Goal: Task Accomplishment & Management: Use online tool/utility

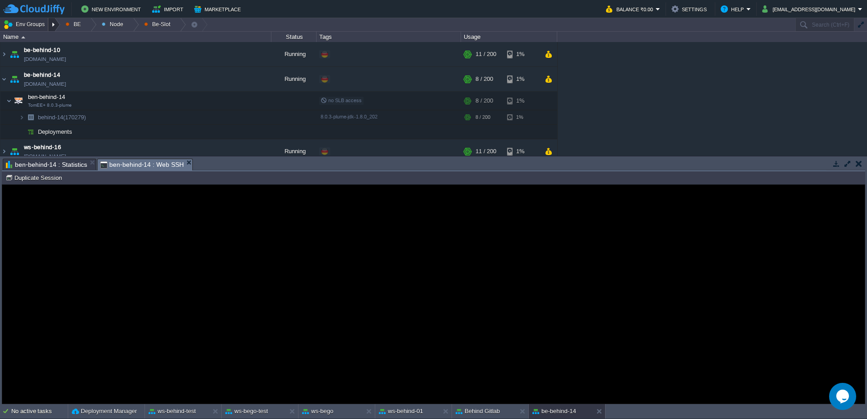
click at [55, 24] on div at bounding box center [54, 24] width 12 height 13
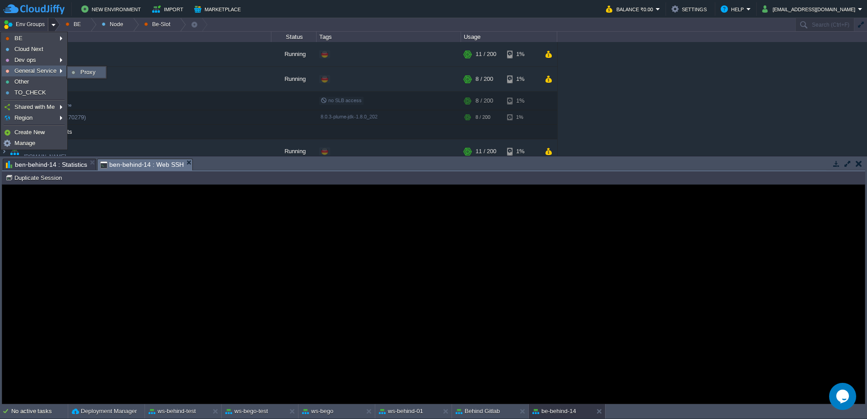
click at [78, 76] on link "Proxy" at bounding box center [86, 72] width 37 height 10
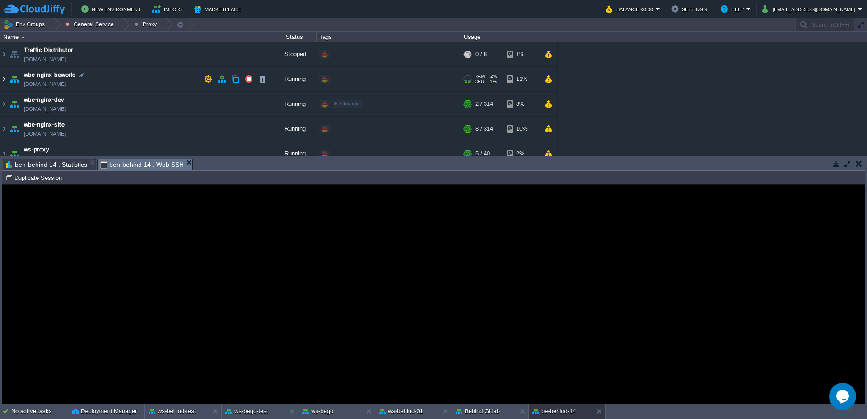
click at [3, 86] on img at bounding box center [3, 79] width 7 height 24
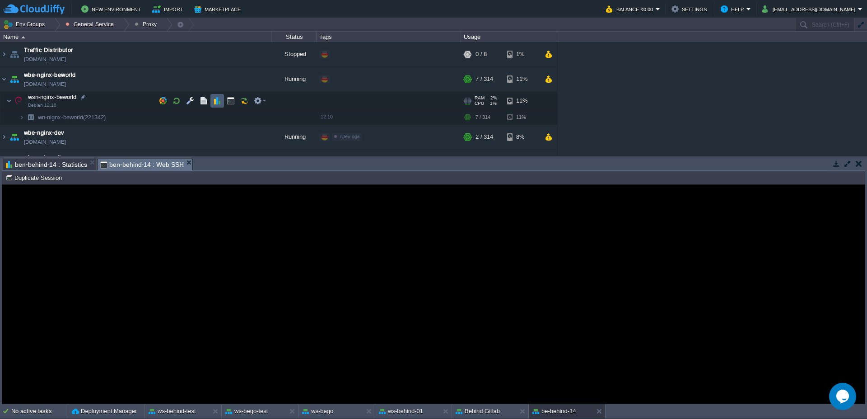
click at [217, 100] on button "button" at bounding box center [217, 101] width 8 height 8
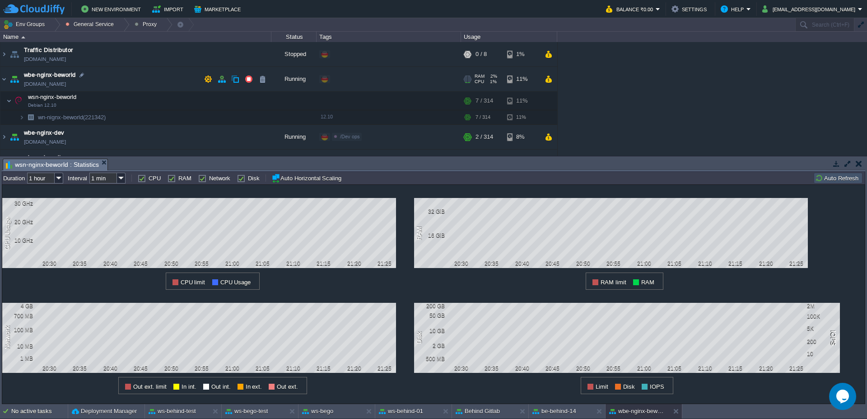
click at [10, 80] on img at bounding box center [14, 79] width 13 height 24
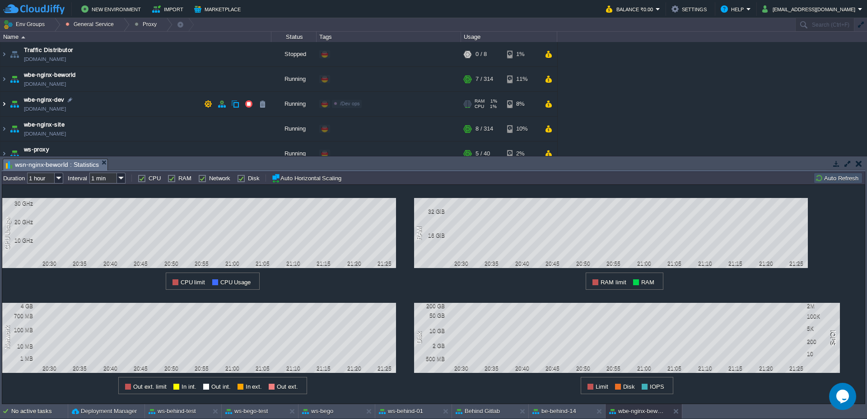
click at [0, 104] on img at bounding box center [3, 104] width 7 height 24
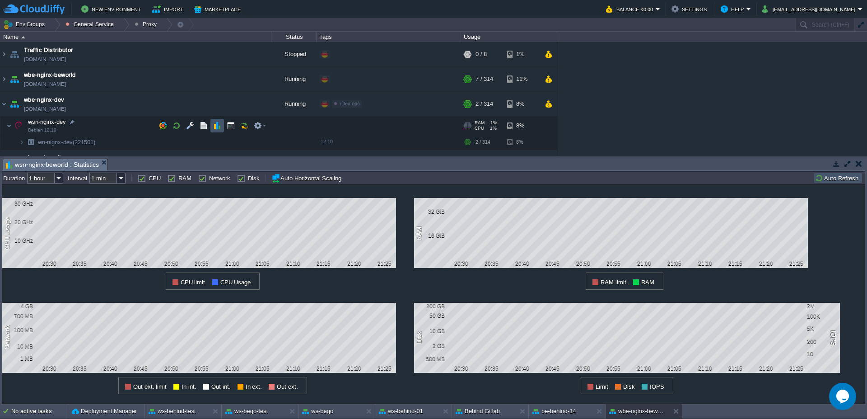
click at [215, 124] on button "button" at bounding box center [217, 125] width 8 height 8
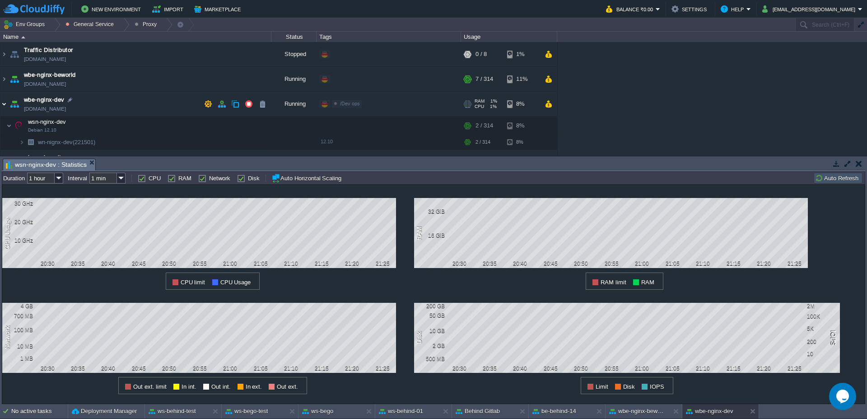
click at [1, 108] on img at bounding box center [3, 104] width 7 height 24
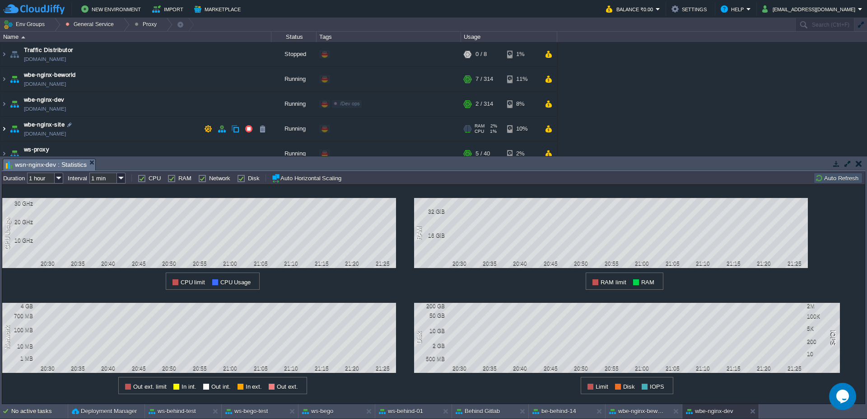
click at [4, 136] on img at bounding box center [3, 129] width 7 height 24
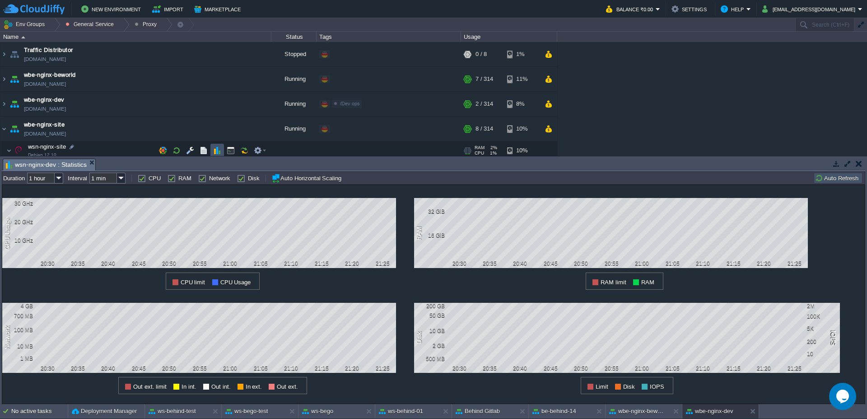
click at [215, 151] on button "button" at bounding box center [217, 150] width 8 height 8
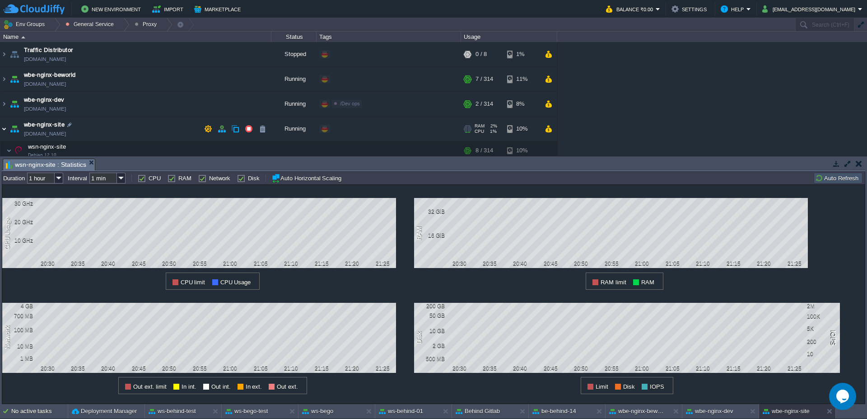
click at [4, 127] on img at bounding box center [3, 129] width 7 height 24
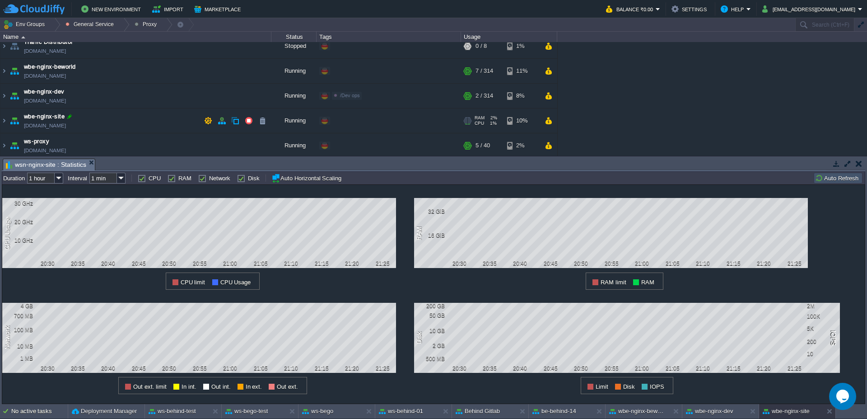
scroll to position [10, 0]
click at [555, 119] on div "RAM 2% CPU 1% 8 / 314 10%" at bounding box center [509, 118] width 96 height 24
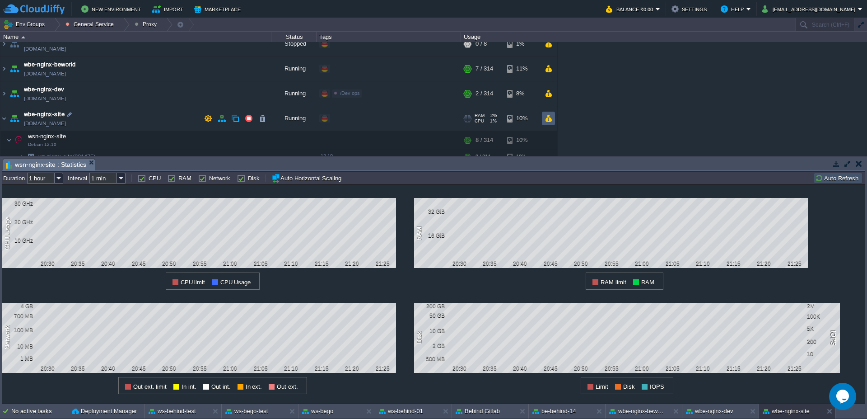
click at [550, 118] on button "button" at bounding box center [549, 118] width 8 height 8
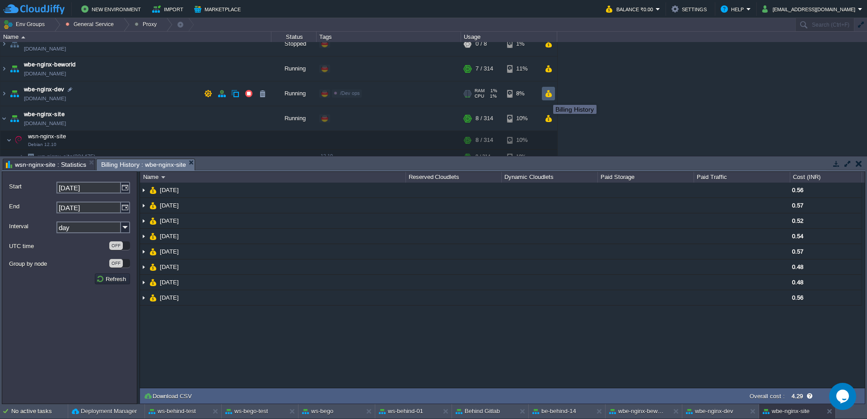
click at [546, 93] on button "button" at bounding box center [549, 93] width 8 height 8
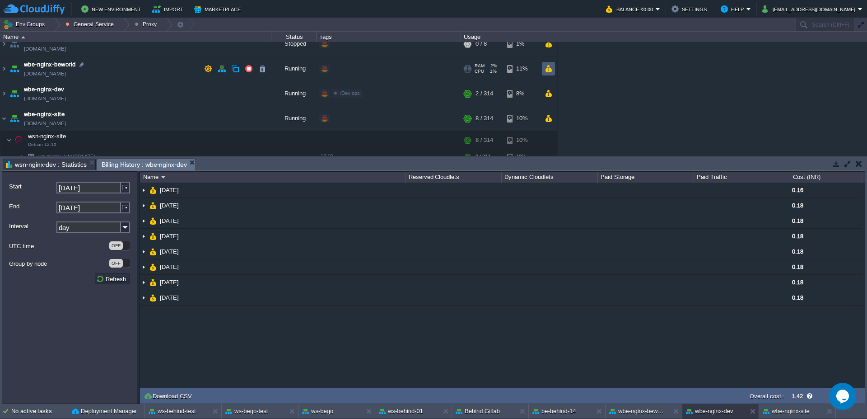
click at [555, 67] on td at bounding box center [548, 69] width 13 height 14
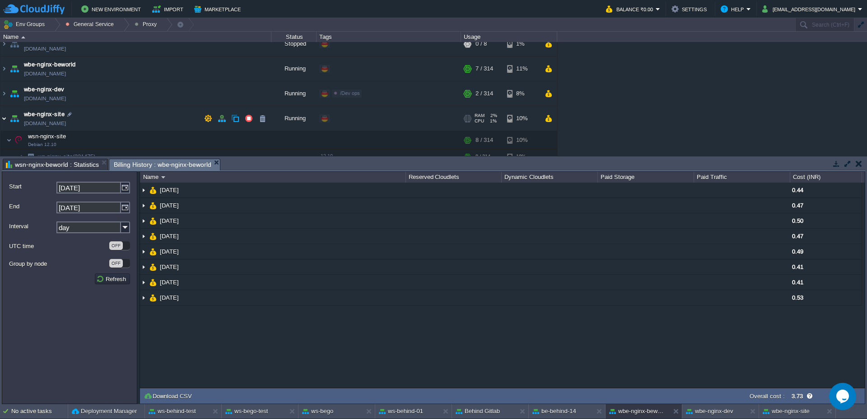
click at [4, 123] on img at bounding box center [3, 118] width 7 height 24
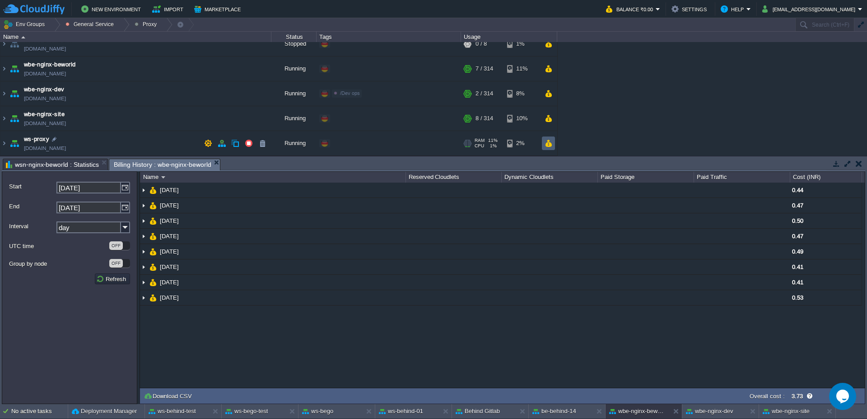
click at [548, 141] on button "button" at bounding box center [549, 143] width 8 height 8
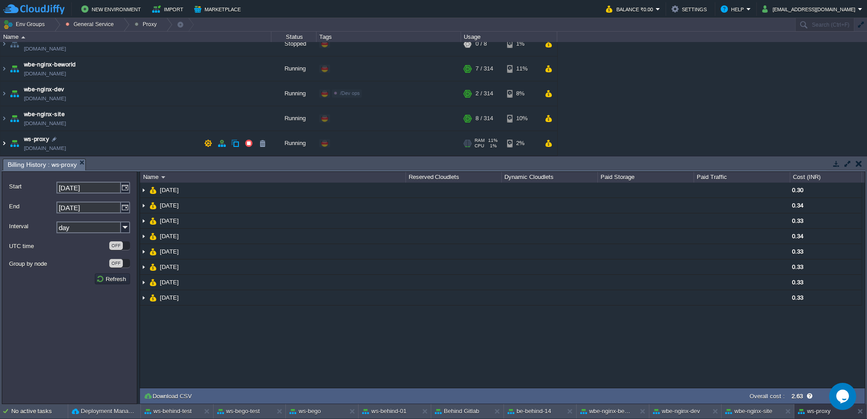
click at [4, 144] on img at bounding box center [3, 143] width 7 height 24
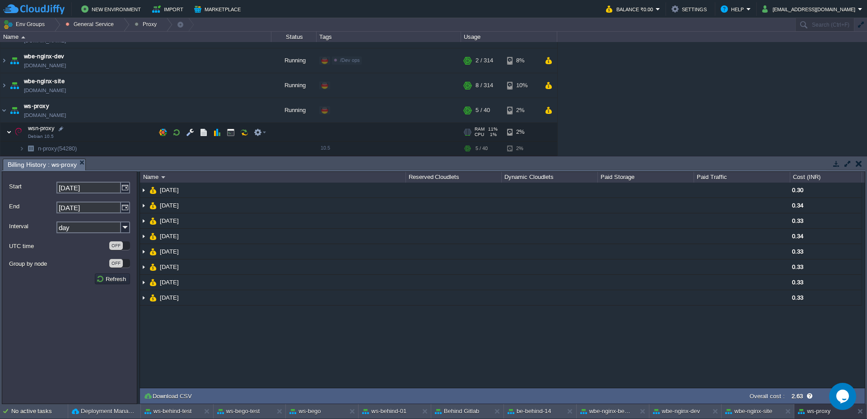
scroll to position [43, 0]
click at [216, 130] on button "button" at bounding box center [217, 132] width 8 height 8
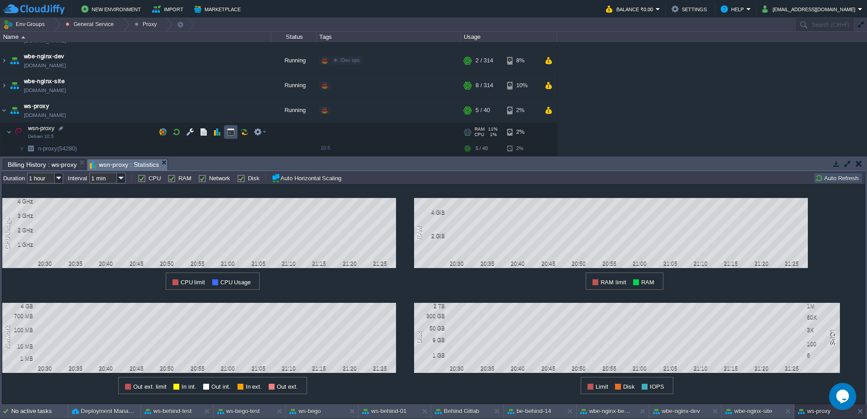
click at [230, 133] on button "button" at bounding box center [231, 132] width 8 height 8
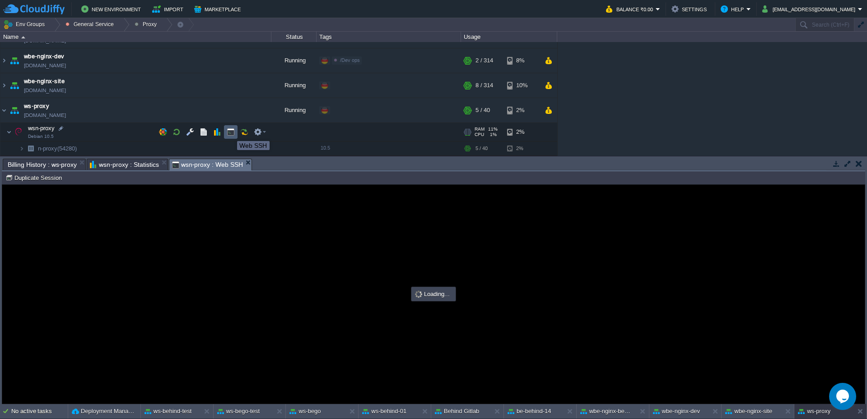
scroll to position [0, 0]
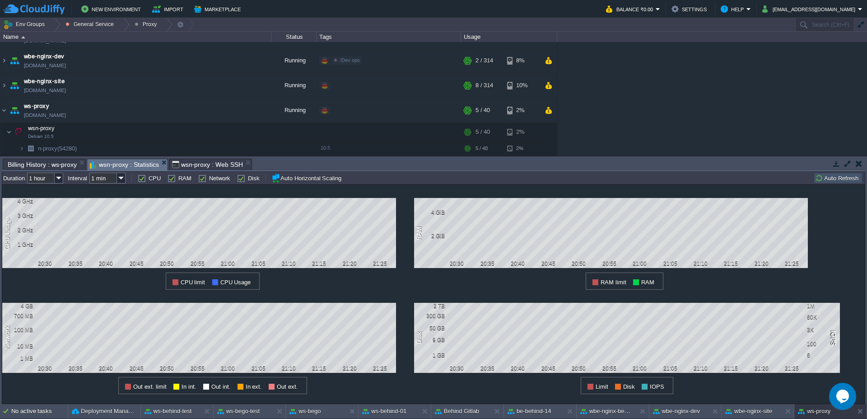
click at [103, 165] on span "wsn-proxy : Statistics" at bounding box center [124, 164] width 69 height 11
click at [840, 180] on button "Auto Refresh" at bounding box center [838, 178] width 46 height 8
click at [547, 410] on button "be-behind-14" at bounding box center [530, 410] width 44 height 9
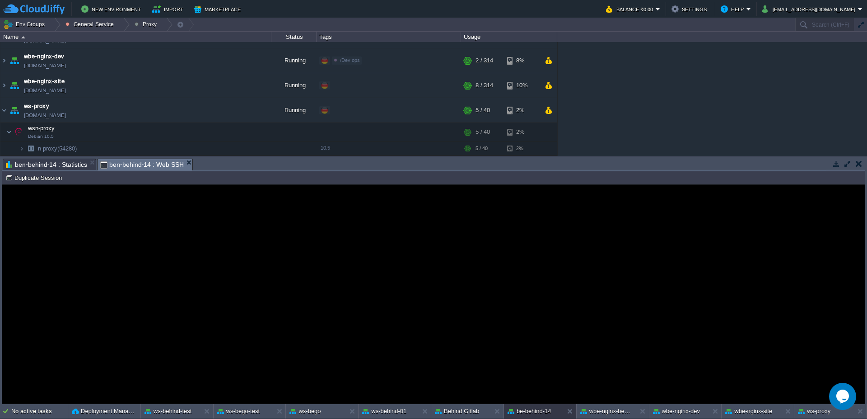
click at [40, 165] on span "ben-behind-14 : Statistics" at bounding box center [46, 164] width 81 height 11
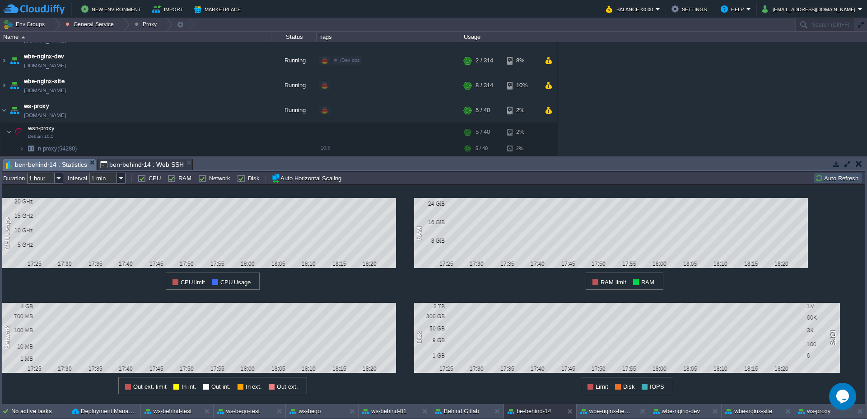
click at [843, 182] on button "Auto Refresh" at bounding box center [838, 178] width 46 height 8
click at [570, 411] on button at bounding box center [572, 410] width 9 height 9
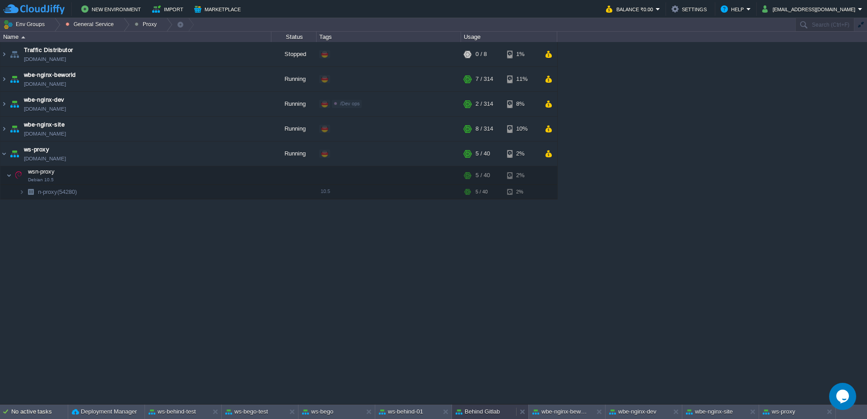
click at [477, 407] on button "Behind Gitlab" at bounding box center [478, 411] width 44 height 9
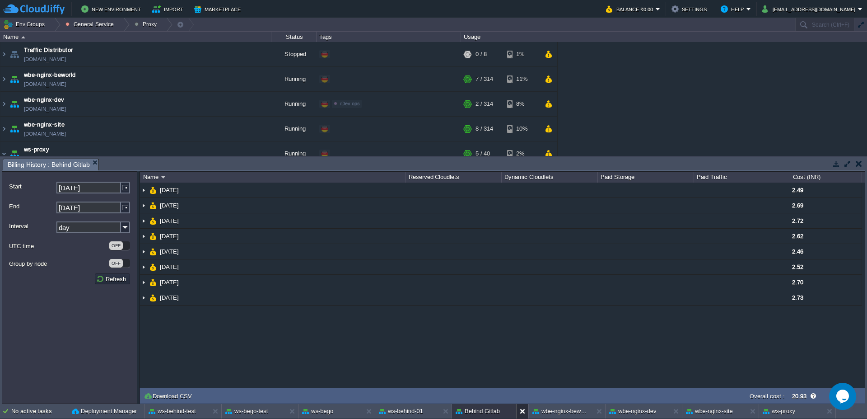
click at [524, 413] on button at bounding box center [524, 410] width 9 height 9
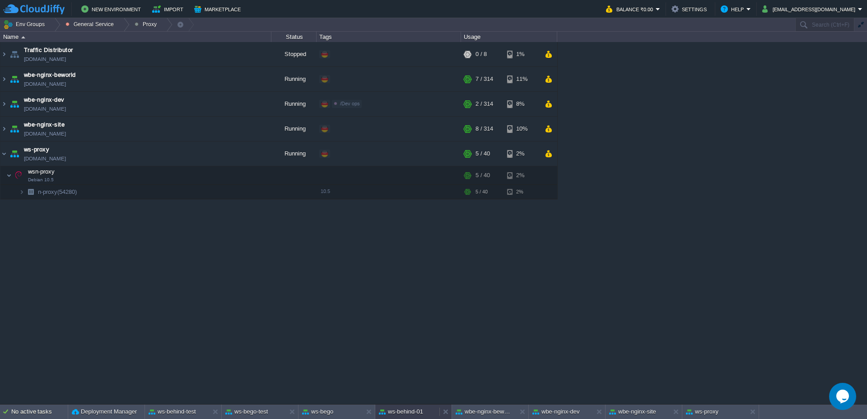
click at [409, 413] on button "ws-behind-01" at bounding box center [401, 411] width 44 height 9
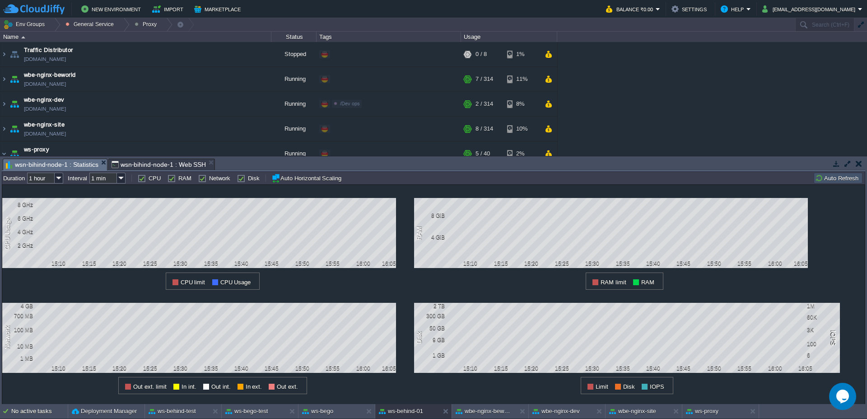
click at [821, 183] on td "Auto Refresh" at bounding box center [838, 178] width 49 height 11
click at [472, 411] on button "wbe-nginx-beworld" at bounding box center [484, 410] width 57 height 9
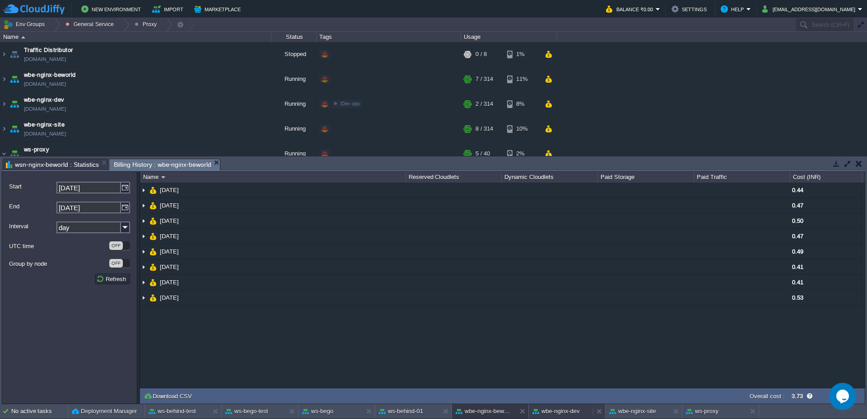
click at [571, 414] on button "wbe-nginx-dev" at bounding box center [555, 410] width 47 height 9
click at [634, 410] on button "wbe-nginx-site" at bounding box center [632, 410] width 47 height 9
click at [673, 411] on button at bounding box center [677, 410] width 9 height 9
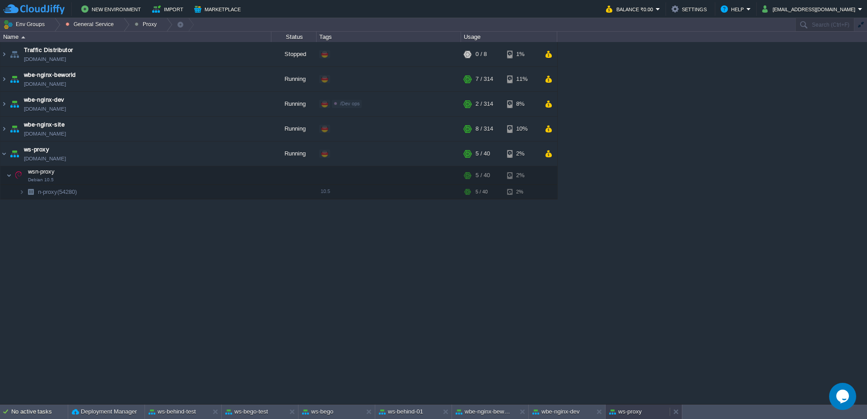
click at [638, 415] on button "ws-proxy" at bounding box center [625, 411] width 33 height 9
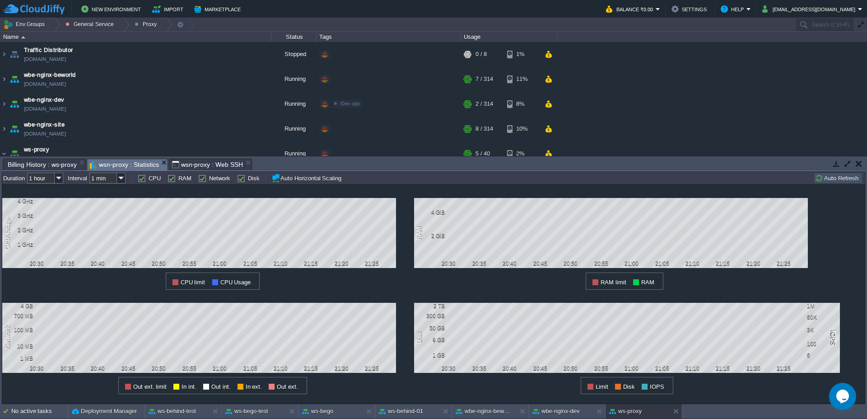
click at [844, 178] on button "Auto Refresh" at bounding box center [838, 178] width 46 height 8
click at [675, 409] on button at bounding box center [677, 410] width 9 height 9
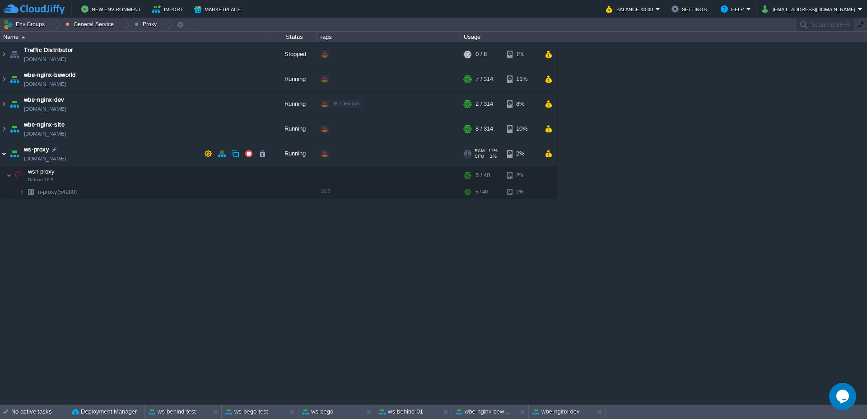
click at [3, 156] on img at bounding box center [3, 153] width 7 height 24
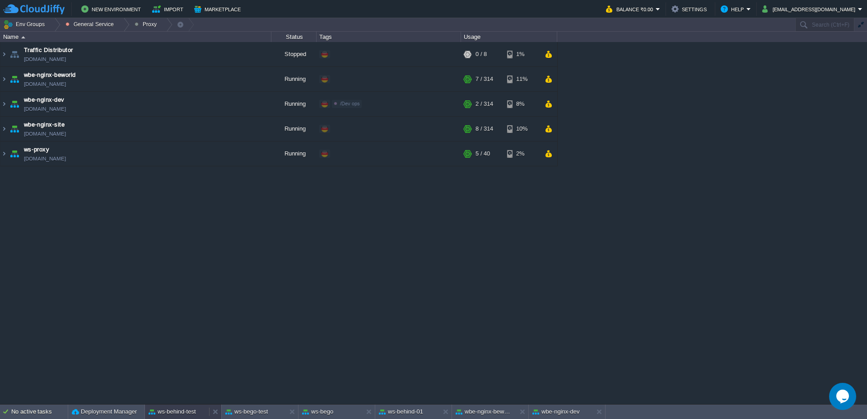
click at [167, 412] on button "ws-behind-test" at bounding box center [172, 411] width 47 height 9
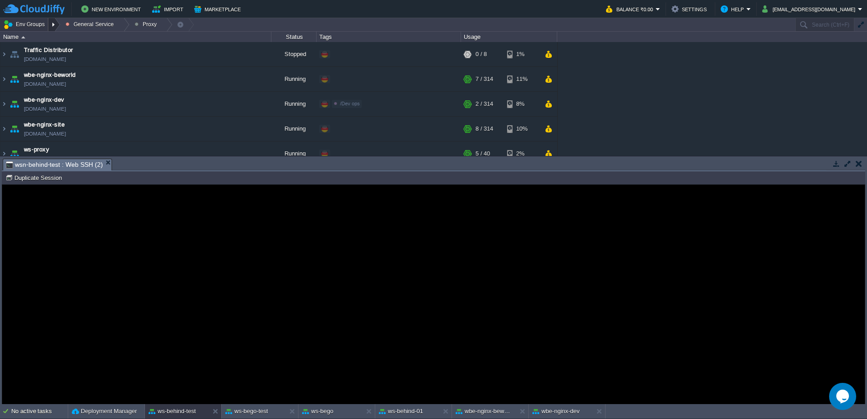
click at [59, 25] on div at bounding box center [54, 24] width 12 height 13
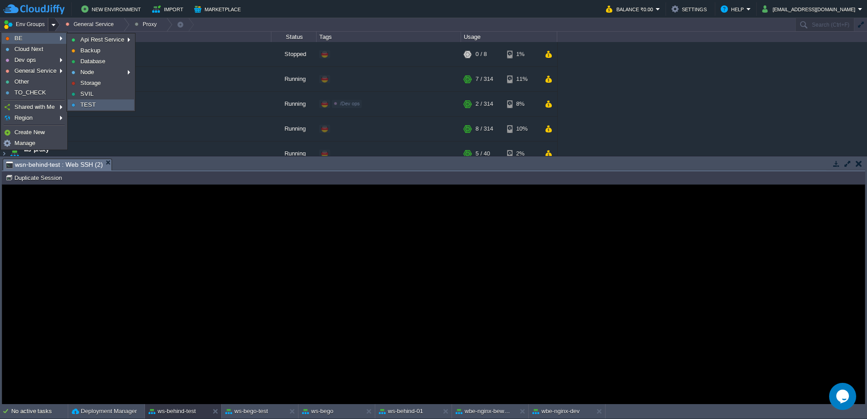
click at [94, 102] on span "TEST" at bounding box center [87, 104] width 15 height 7
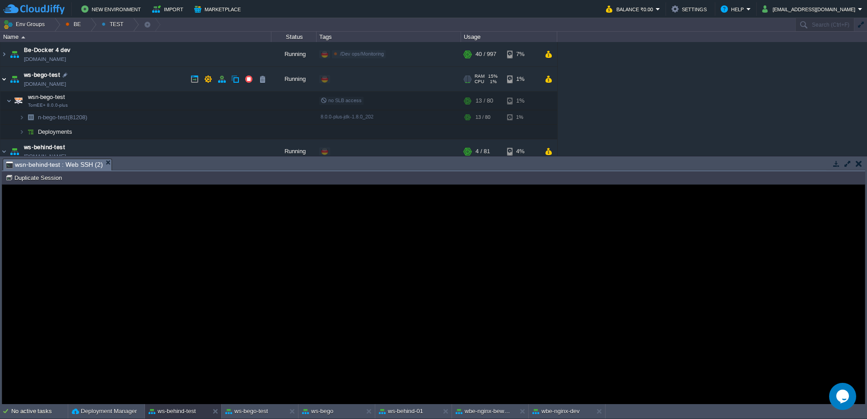
click at [1, 77] on img at bounding box center [3, 79] width 7 height 24
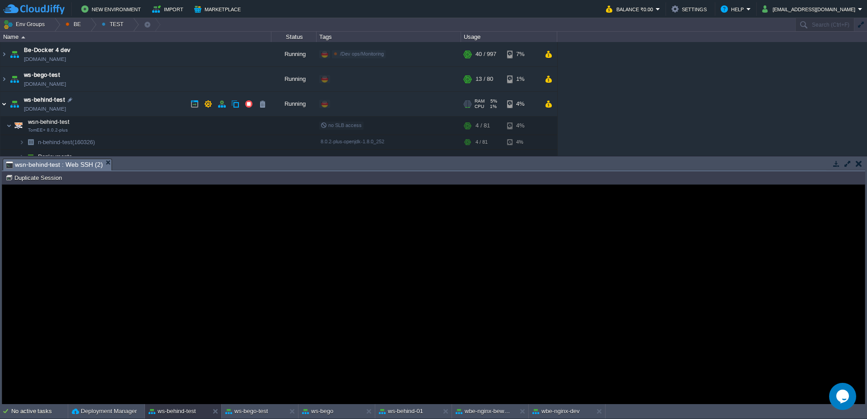
click at [0, 107] on img at bounding box center [3, 104] width 7 height 24
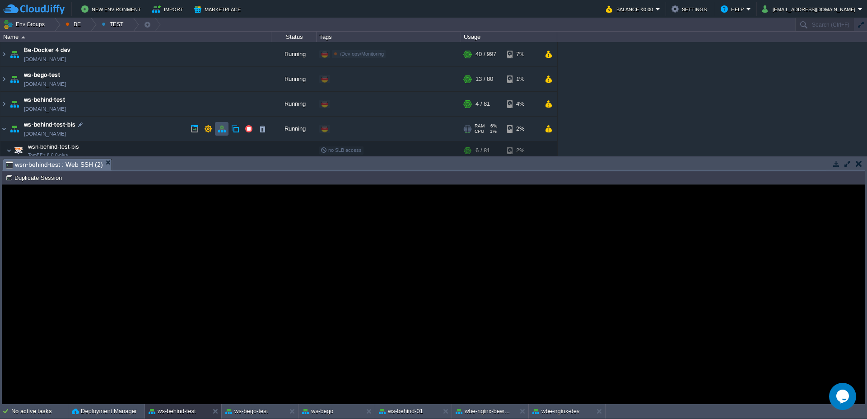
click at [219, 131] on button "button" at bounding box center [222, 129] width 8 height 8
click at [1, 105] on img at bounding box center [3, 104] width 7 height 24
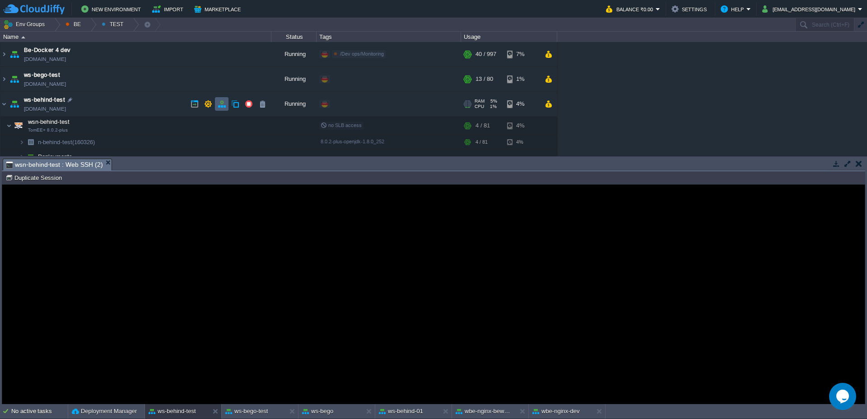
click at [224, 104] on button "button" at bounding box center [222, 104] width 8 height 8
click at [0, 107] on img at bounding box center [3, 104] width 7 height 24
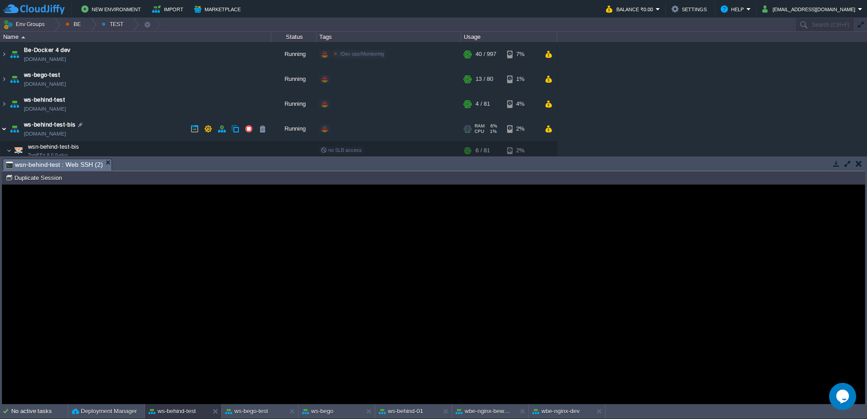
click at [0, 137] on img at bounding box center [3, 129] width 7 height 24
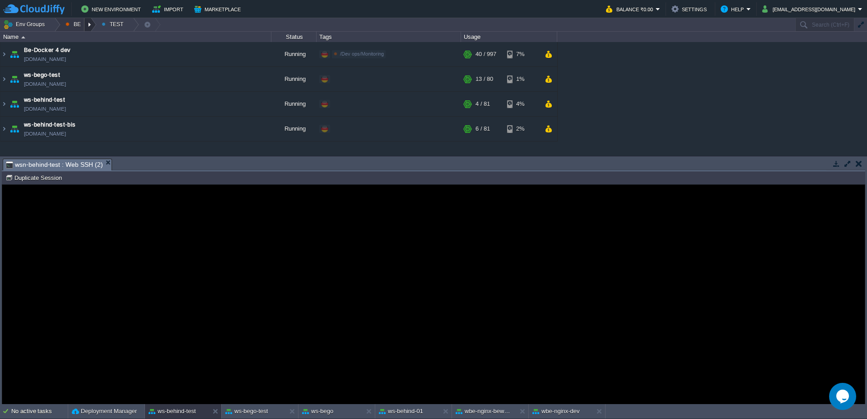
click at [93, 26] on div at bounding box center [90, 24] width 12 height 13
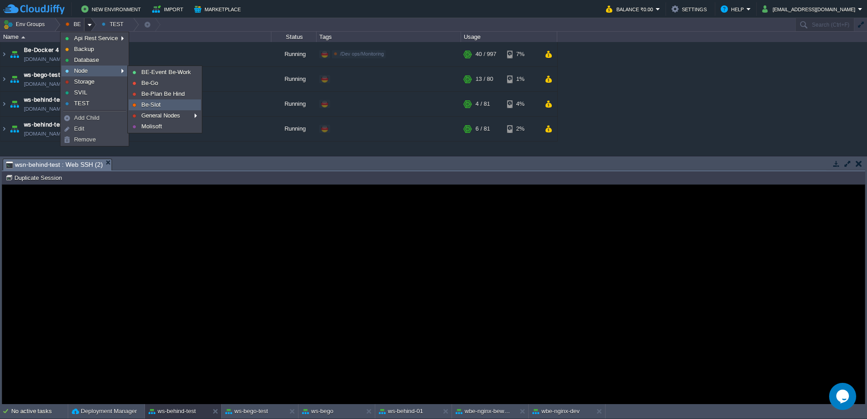
click at [165, 101] on link "Be-Slot" at bounding box center [164, 105] width 71 height 10
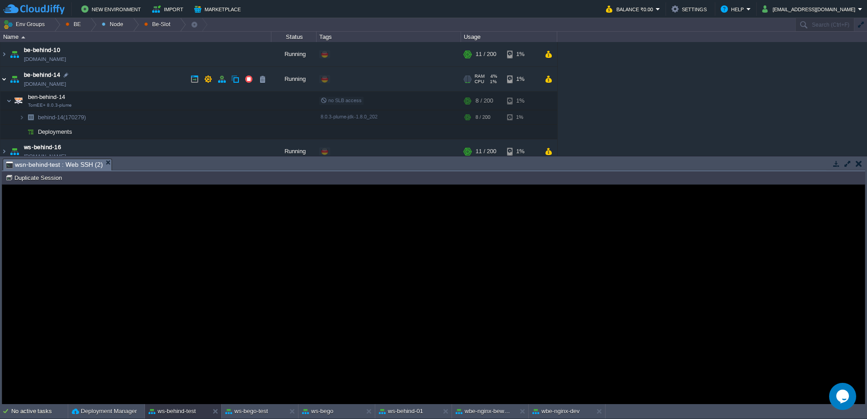
click at [0, 79] on img at bounding box center [3, 79] width 7 height 24
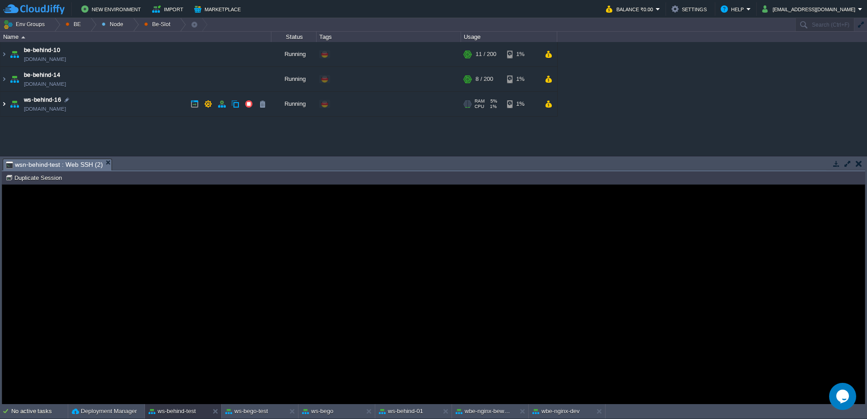
click at [0, 104] on img at bounding box center [3, 104] width 7 height 24
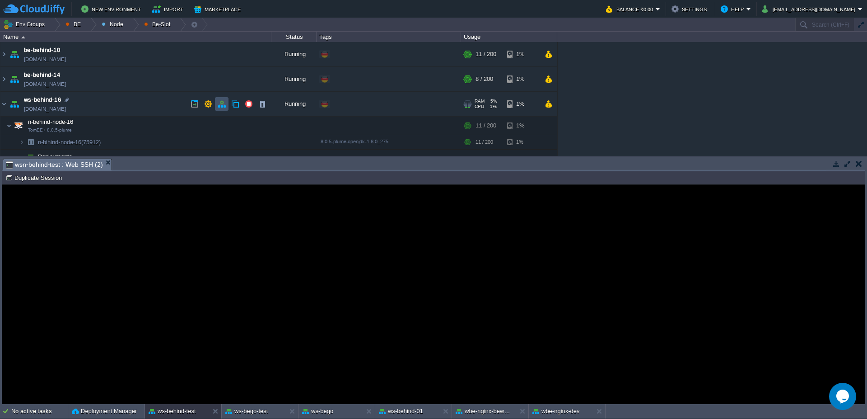
click at [225, 104] on button "button" at bounding box center [222, 104] width 8 height 8
click at [3, 106] on img at bounding box center [3, 104] width 7 height 24
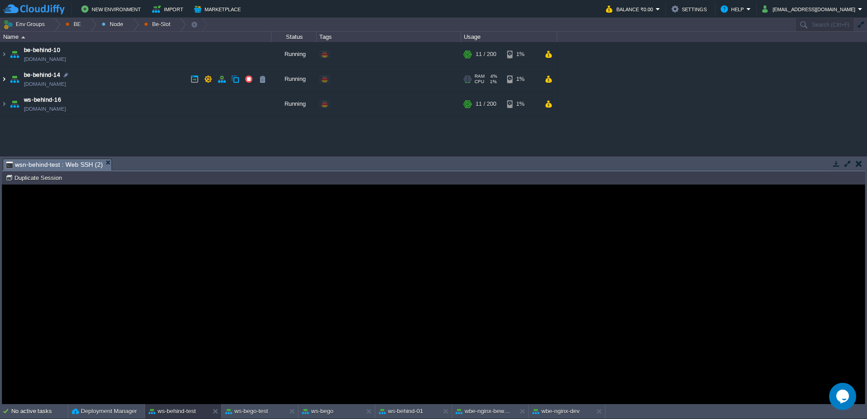
click at [5, 84] on img at bounding box center [3, 79] width 7 height 24
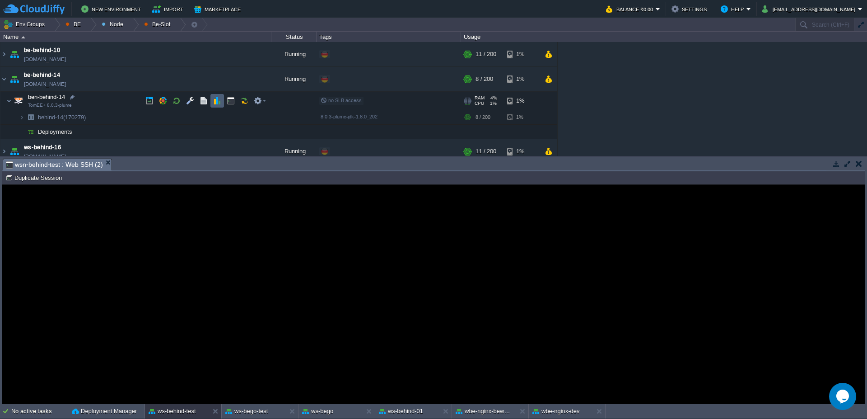
click at [217, 102] on button "button" at bounding box center [217, 101] width 8 height 8
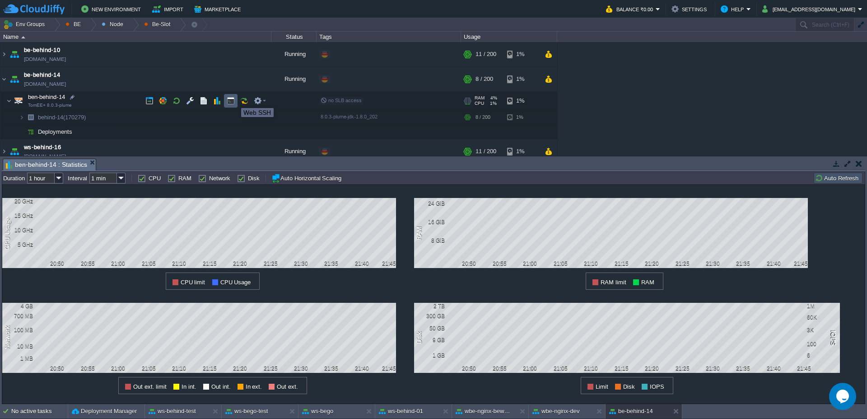
click at [234, 100] on button "button" at bounding box center [231, 101] width 8 height 8
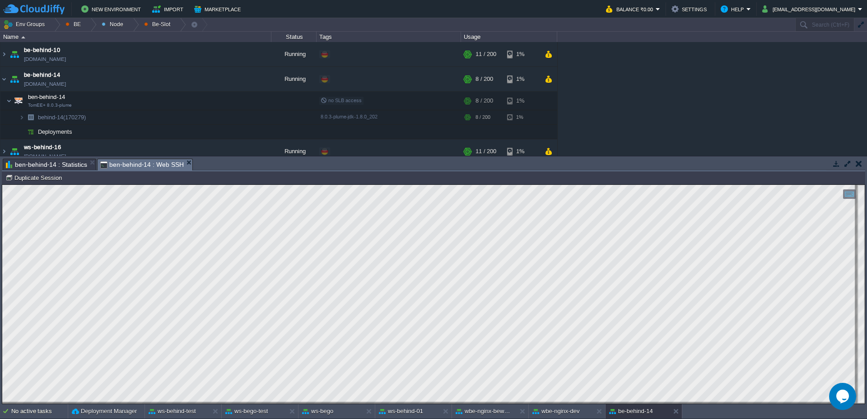
type textarea "<Connector port="8080" protocol="HTTP/1.1" connectionTimeout="20000" compressio…"
click at [244, 412] on button "ws-bego-test" at bounding box center [246, 410] width 42 height 9
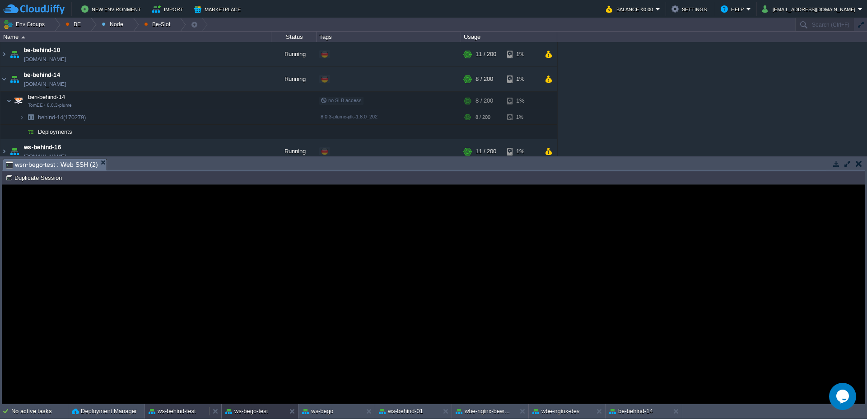
click at [174, 406] on button "ws-behind-test" at bounding box center [172, 410] width 47 height 9
click at [35, 175] on button "Duplicate Session" at bounding box center [34, 177] width 59 height 8
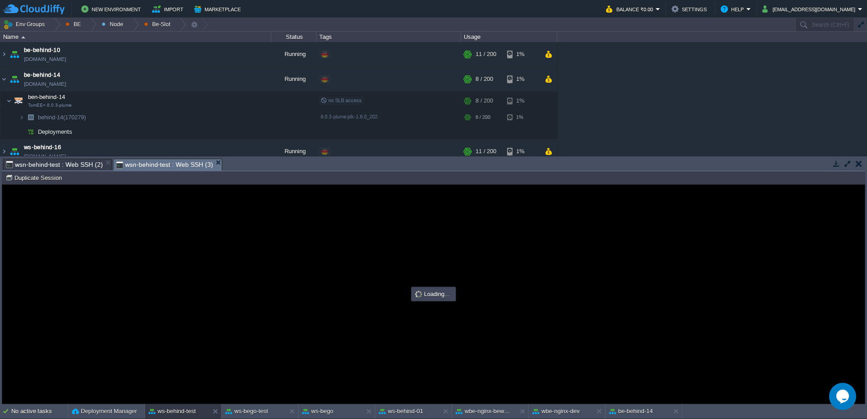
scroll to position [0, 0]
type input "#000000"
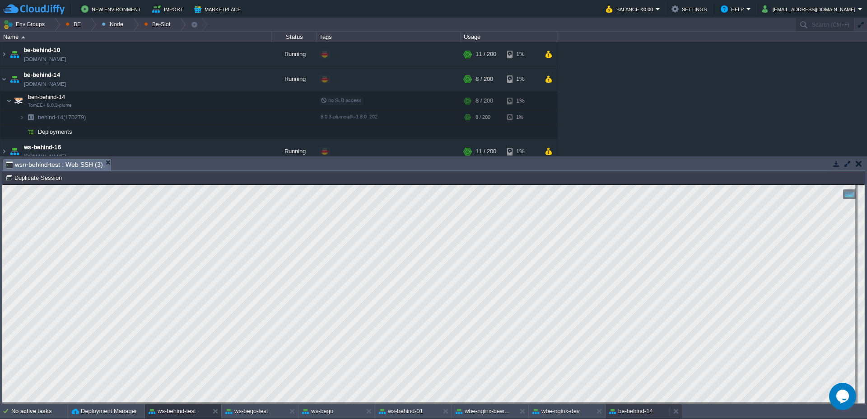
drag, startPoint x: 639, startPoint y: 410, endPoint x: 634, endPoint y: 415, distance: 7.1
click at [638, 413] on button "be-behind-14" at bounding box center [631, 410] width 44 height 9
click at [176, 412] on button "ws-behind-test" at bounding box center [172, 410] width 47 height 9
click at [6, 79] on img at bounding box center [3, 79] width 7 height 24
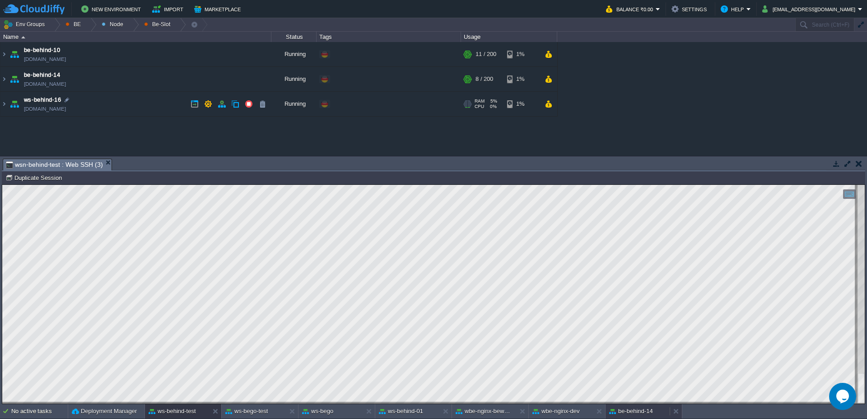
click at [647, 409] on button "be-behind-14" at bounding box center [631, 410] width 44 height 9
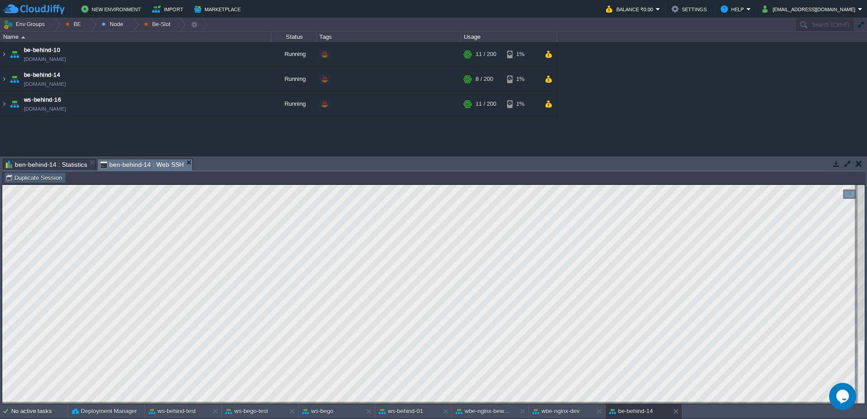
click at [47, 178] on button "Duplicate Session" at bounding box center [34, 177] width 59 height 8
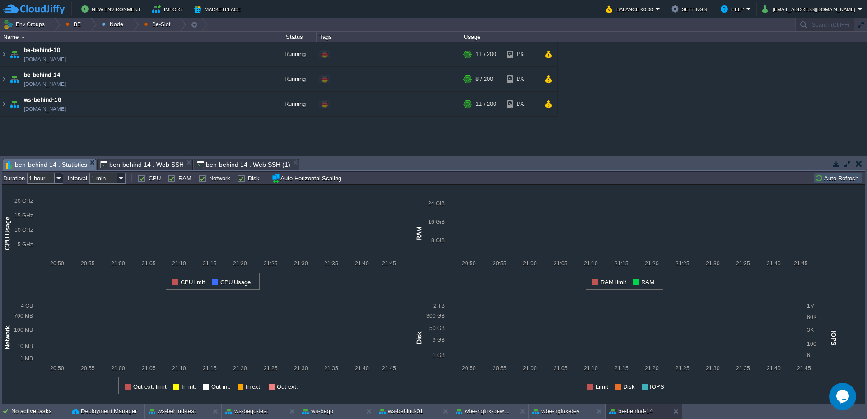
click at [53, 164] on span "ben-behind-14 : Statistics" at bounding box center [46, 164] width 81 height 11
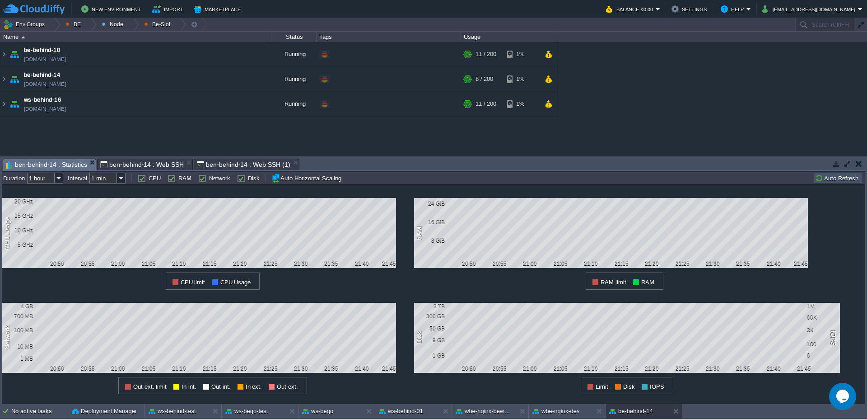
click at [842, 180] on button "Auto Refresh" at bounding box center [838, 178] width 46 height 8
click at [159, 166] on span "ben-behind-14 : Web SSH" at bounding box center [142, 164] width 84 height 11
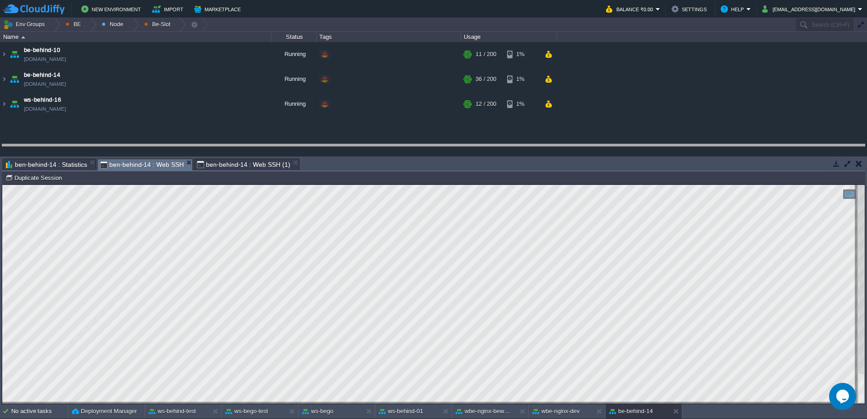
drag, startPoint x: 317, startPoint y: 164, endPoint x: 323, endPoint y: 151, distance: 13.8
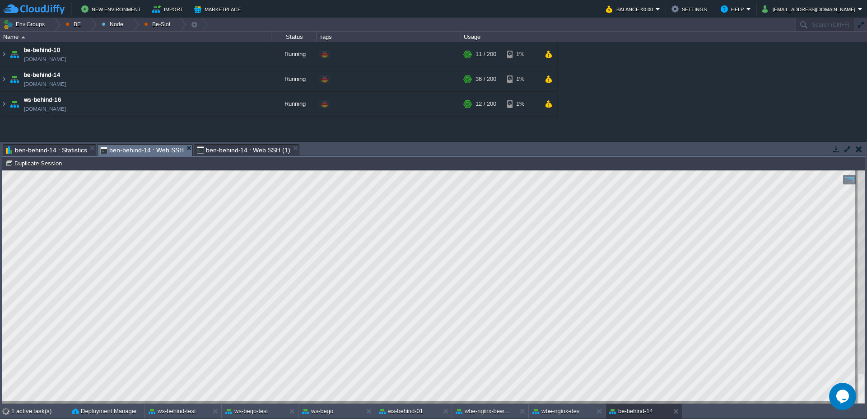
drag, startPoint x: 4, startPoint y: 560, endPoint x: 0, endPoint y: 391, distance: 168.9
click at [2, 170] on html "Copy: Ctrl + Shift + C Paste: Ctrl + V Settings: Ctrl + Shift + Alt 0" at bounding box center [433, 170] width 863 height 0
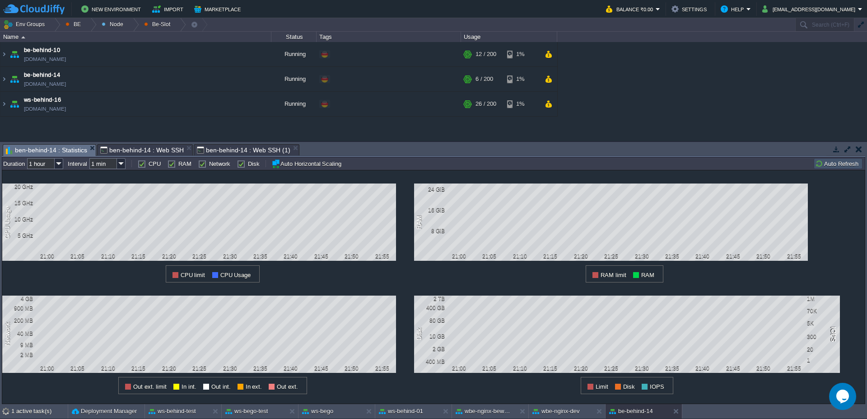
click at [68, 148] on span "ben-behind-14 : Statistics" at bounding box center [46, 150] width 81 height 11
click at [824, 162] on button "Auto Refresh" at bounding box center [838, 163] width 46 height 8
click at [123, 150] on span "ben-behind-14 : Web SSH" at bounding box center [142, 150] width 84 height 11
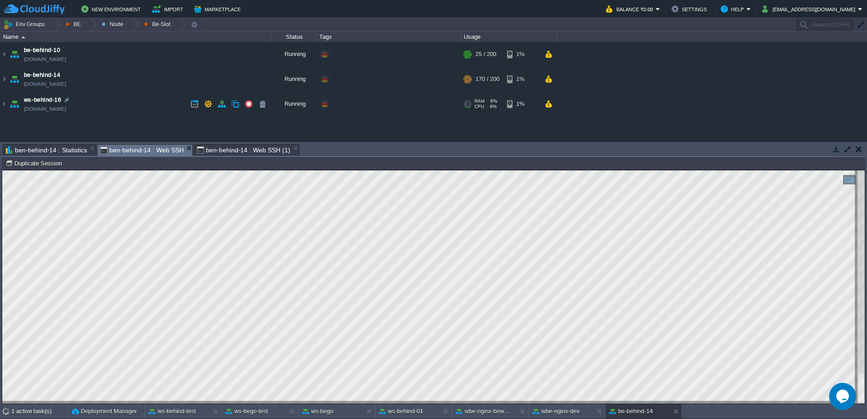
scroll to position [6, 5]
click at [170, 417] on div "ws-behind-test" at bounding box center [177, 411] width 64 height 14
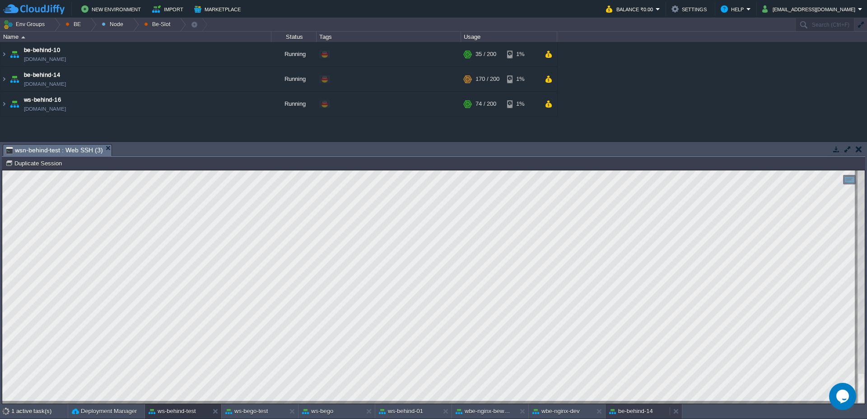
click at [622, 408] on button "be-behind-14" at bounding box center [631, 410] width 44 height 9
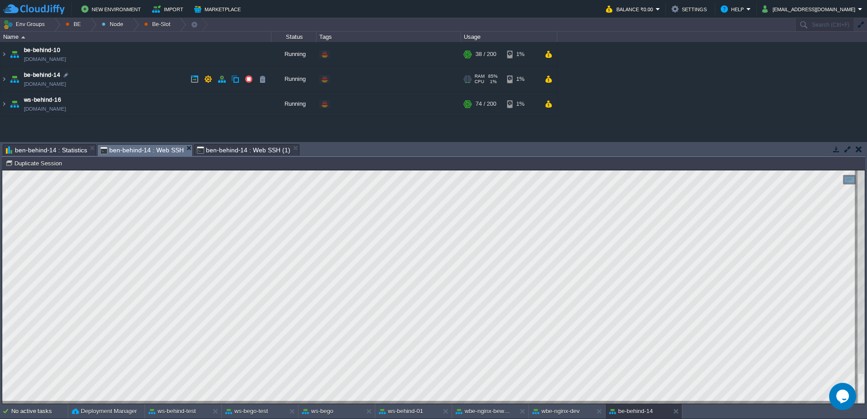
scroll to position [13, 0]
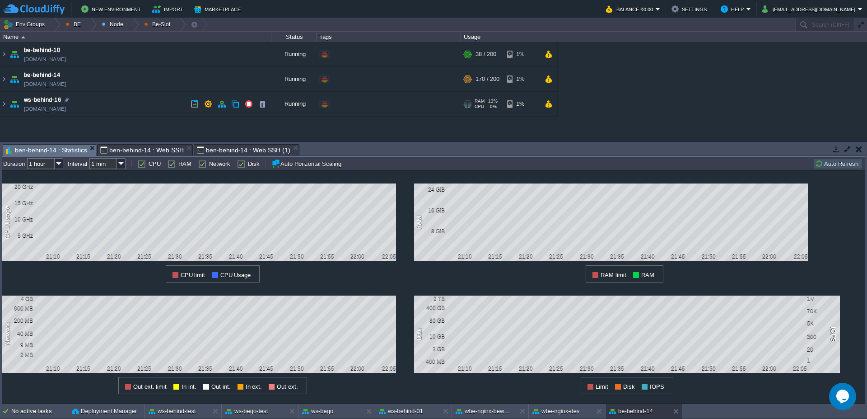
click at [59, 154] on span "ben-behind-14 : Statistics" at bounding box center [46, 150] width 81 height 11
click at [837, 166] on button "Auto Refresh" at bounding box center [838, 163] width 46 height 8
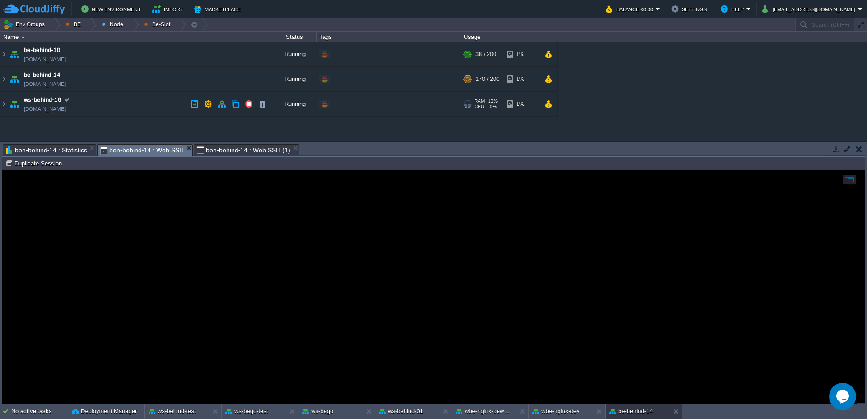
click at [137, 148] on span "ben-behind-14 : Web SSH" at bounding box center [142, 150] width 84 height 11
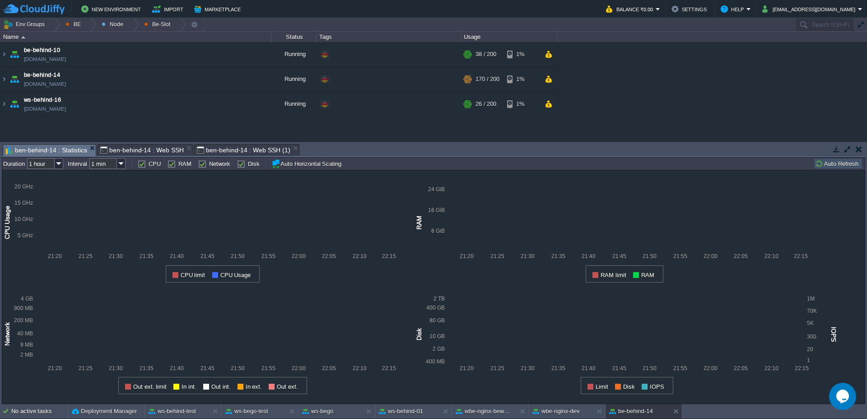
click at [48, 154] on span "ben-behind-14 : Statistics" at bounding box center [46, 150] width 81 height 11
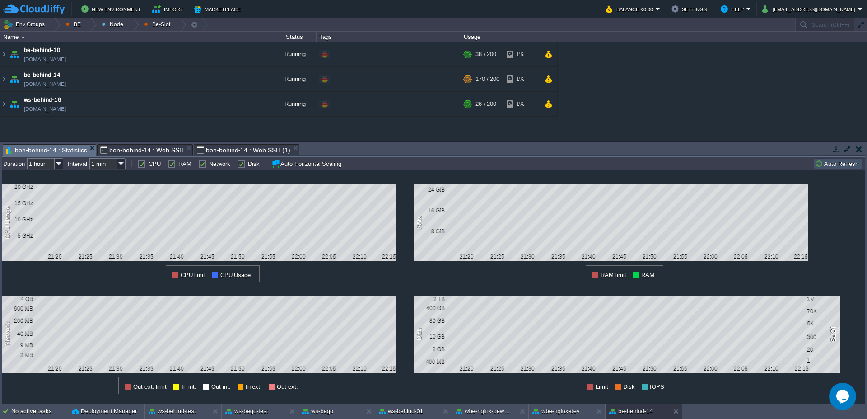
click at [837, 158] on td "Auto Refresh" at bounding box center [838, 163] width 49 height 11
click at [145, 150] on span "ben-behind-14 : Web SSH" at bounding box center [142, 150] width 84 height 11
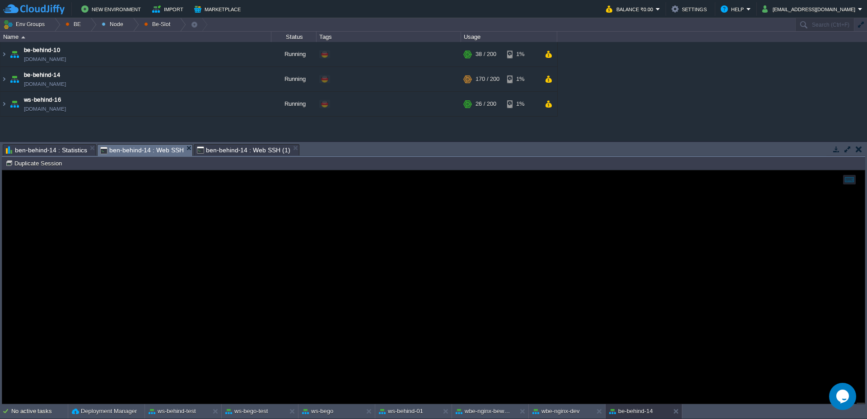
click at [237, 149] on span "ben-behind-14 : Web SSH (1)" at bounding box center [243, 150] width 93 height 11
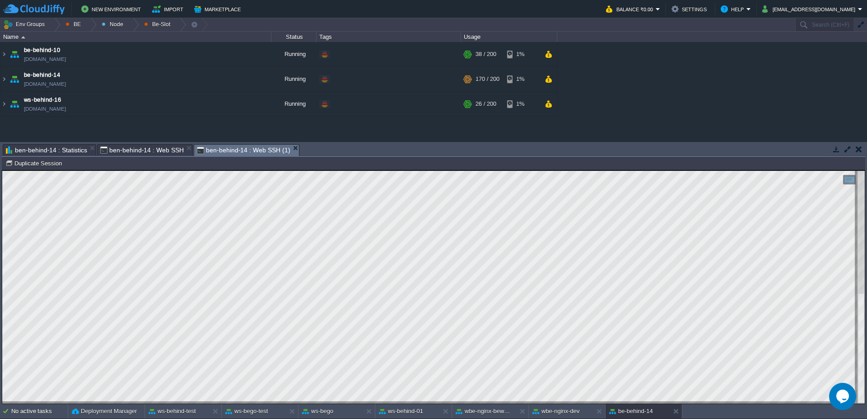
click at [30, 150] on span "ben-behind-14 : Statistics" at bounding box center [46, 150] width 81 height 11
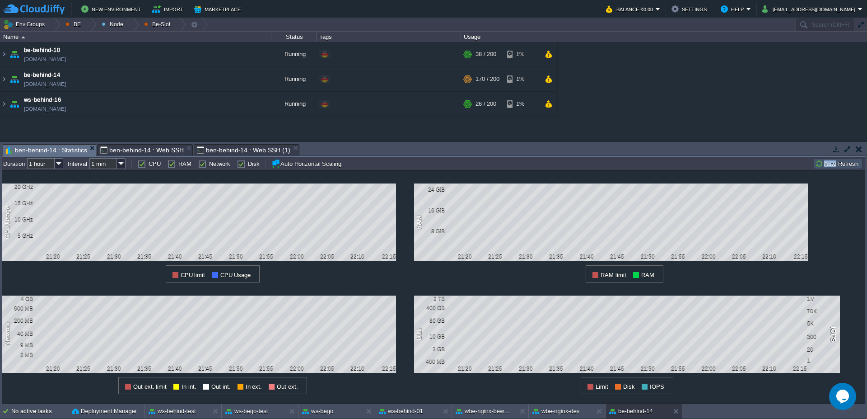
click at [835, 165] on button "Auto Refresh" at bounding box center [838, 163] width 46 height 8
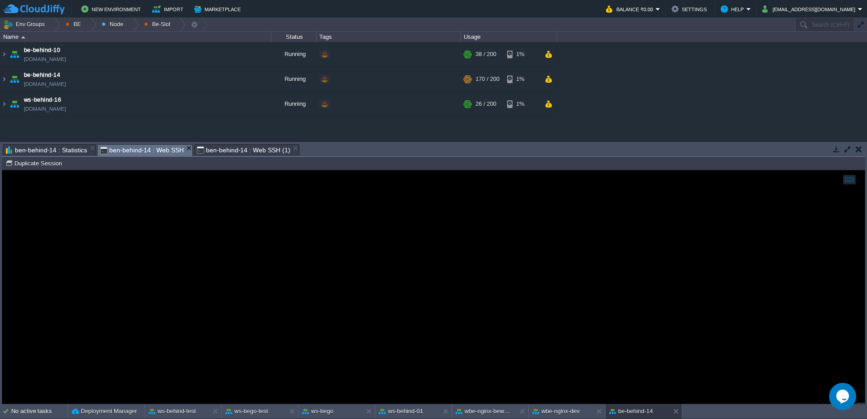
click at [130, 149] on span "ben-behind-14 : Web SSH" at bounding box center [142, 150] width 84 height 11
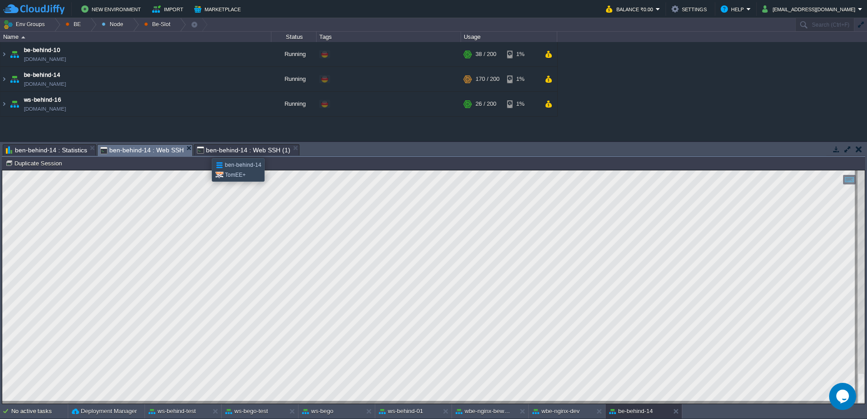
click at [210, 147] on span "ben-behind-14 : Web SSH (1)" at bounding box center [243, 150] width 93 height 11
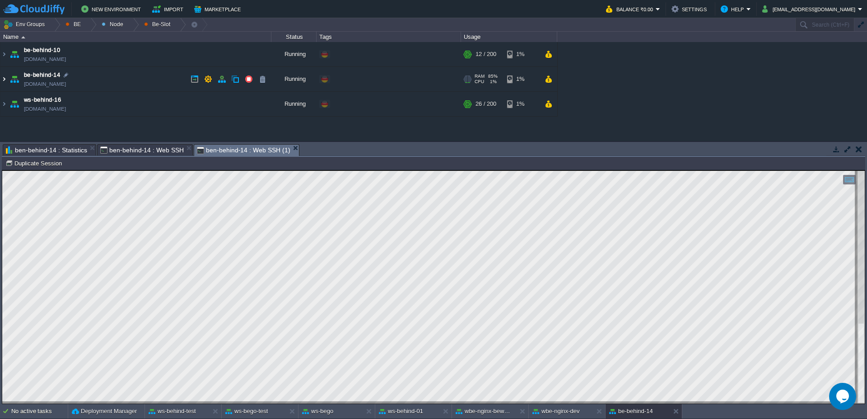
click at [2, 77] on img at bounding box center [3, 79] width 7 height 24
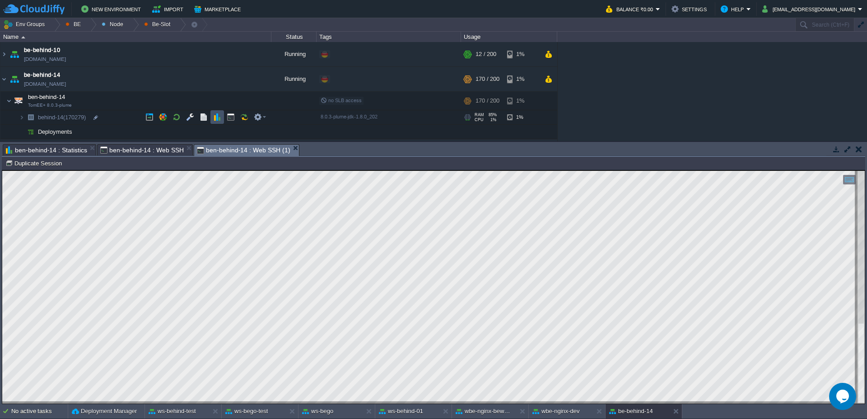
click at [220, 117] on button "button" at bounding box center [217, 117] width 8 height 8
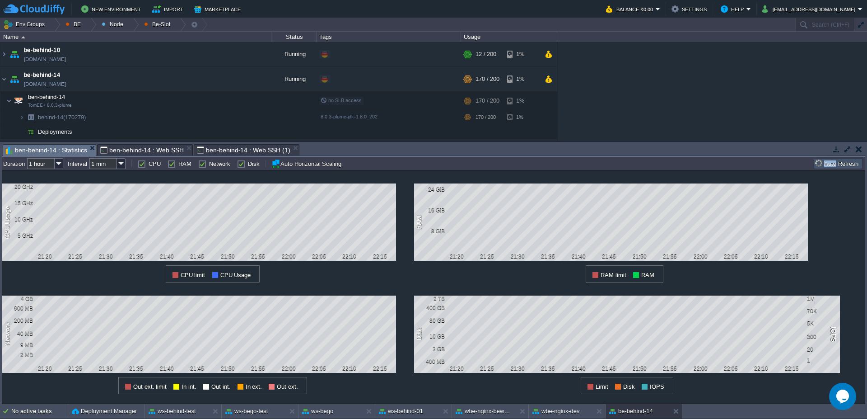
click at [858, 165] on button "Auto Refresh" at bounding box center [838, 163] width 46 height 8
click at [843, 159] on td "Auto Refresh" at bounding box center [838, 163] width 49 height 11
click at [841, 158] on div "behind-14 (170279) Duration 1 hour Interval 1 min CPU RAM Network Disk Auto Hor…" at bounding box center [433, 163] width 863 height 13
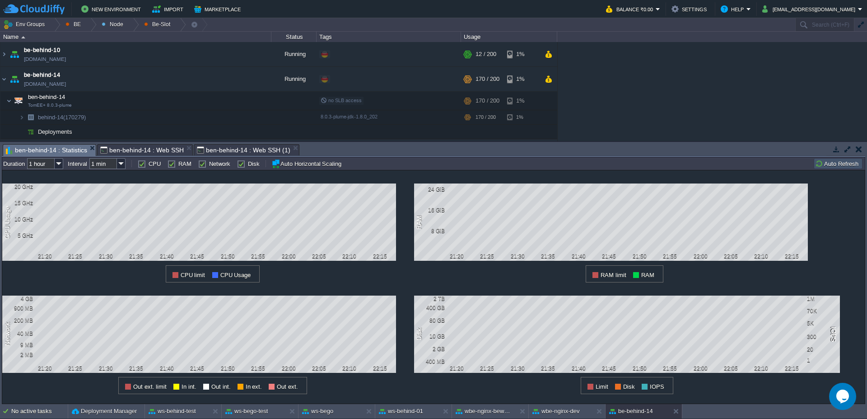
click at [149, 147] on span "ben-behind-14 : Web SSH" at bounding box center [142, 150] width 84 height 11
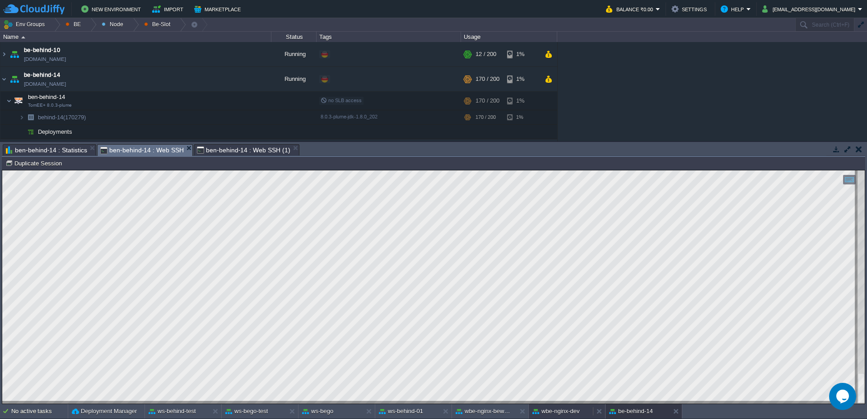
click at [555, 412] on button "wbe-nginx-dev" at bounding box center [555, 410] width 47 height 9
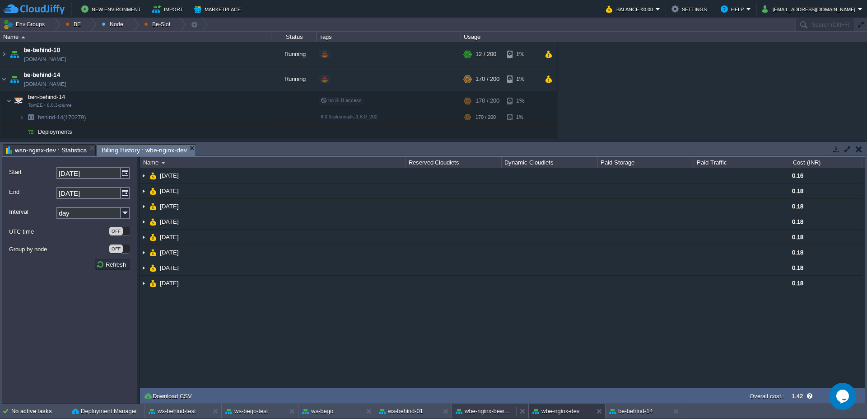
click at [471, 411] on button "wbe-nginx-beworld" at bounding box center [484, 410] width 57 height 9
click at [402, 411] on button "ws-behind-01" at bounding box center [401, 410] width 44 height 9
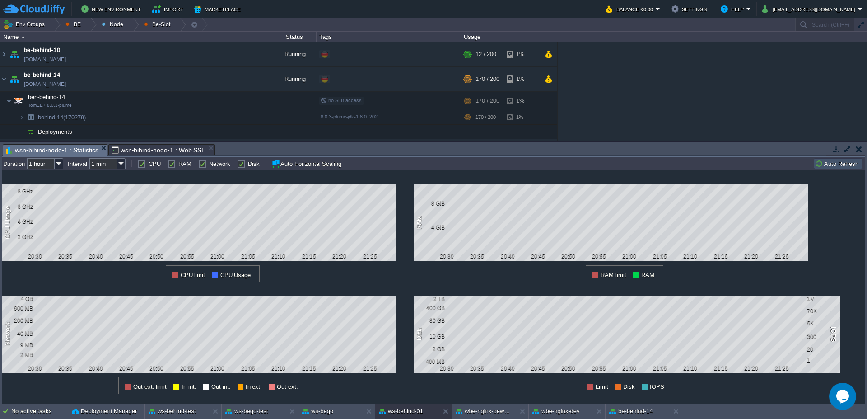
click at [832, 163] on button "Auto Refresh" at bounding box center [838, 163] width 46 height 8
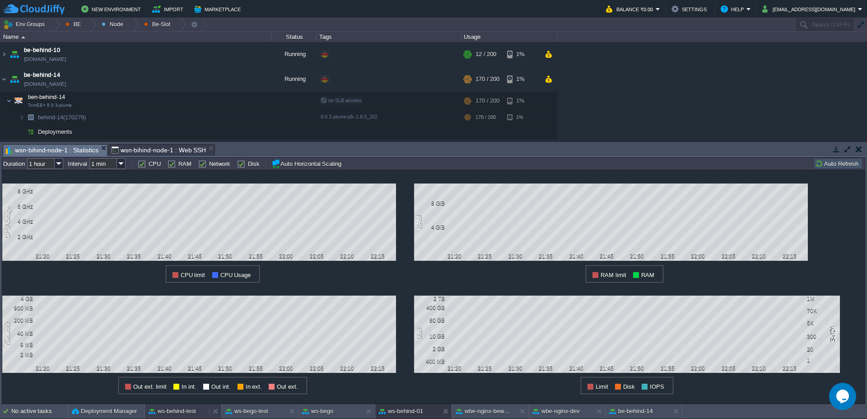
click at [176, 410] on button "ws-behind-test" at bounding box center [172, 410] width 47 height 9
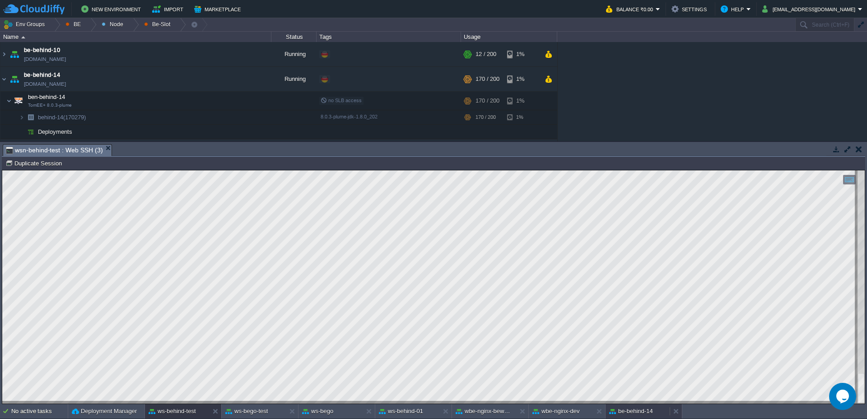
click at [644, 412] on button "be-behind-14" at bounding box center [631, 410] width 44 height 9
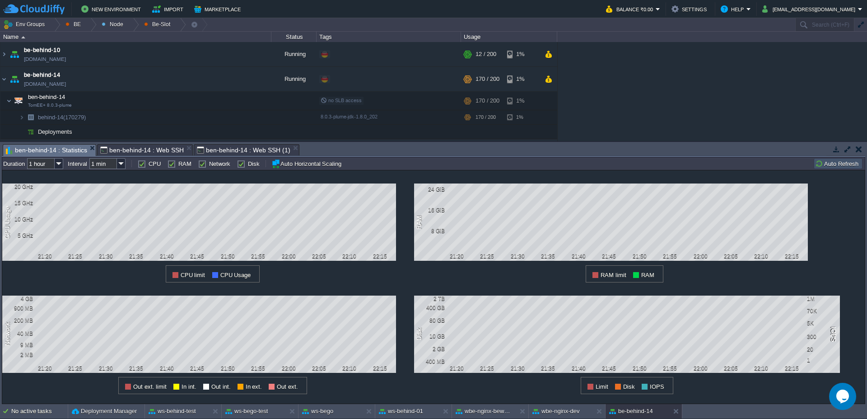
click at [76, 151] on span "ben-behind-14 : Statistics" at bounding box center [46, 150] width 81 height 11
click at [844, 169] on div "behind-14 (170279) Duration 1 hour Interval 1 min CPU RAM Network Disk Auto Hor…" at bounding box center [433, 163] width 863 height 13
click at [843, 167] on button "Auto Refresh" at bounding box center [838, 163] width 46 height 8
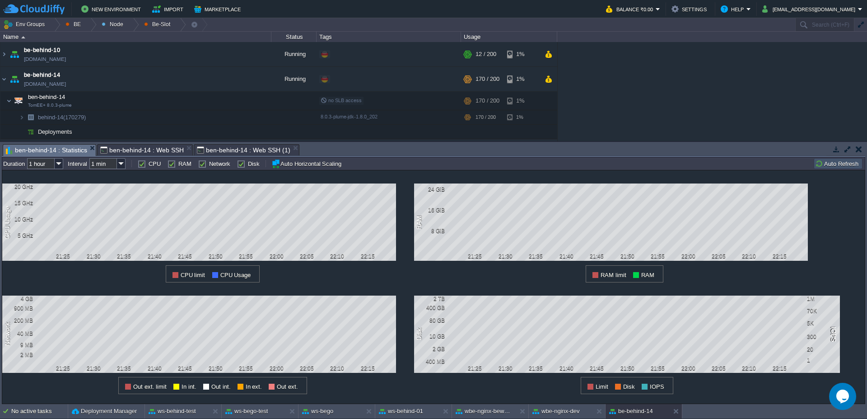
click at [844, 163] on button "Auto Refresh" at bounding box center [838, 163] width 46 height 8
click at [149, 150] on span "ben-behind-14 : Web SSH" at bounding box center [142, 150] width 84 height 11
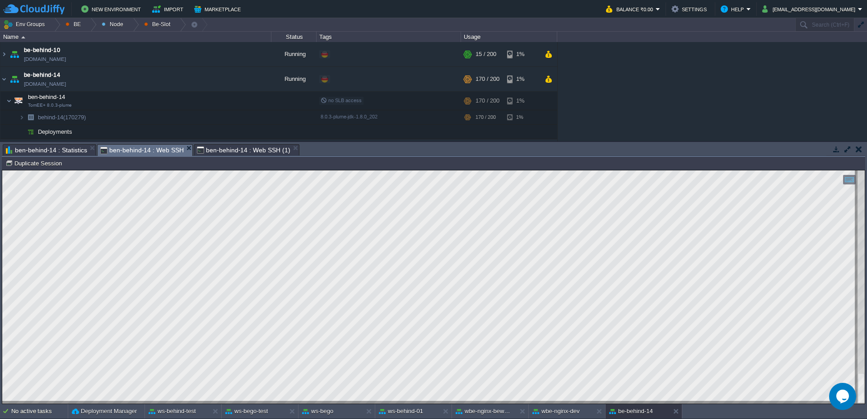
scroll to position [14, 569]
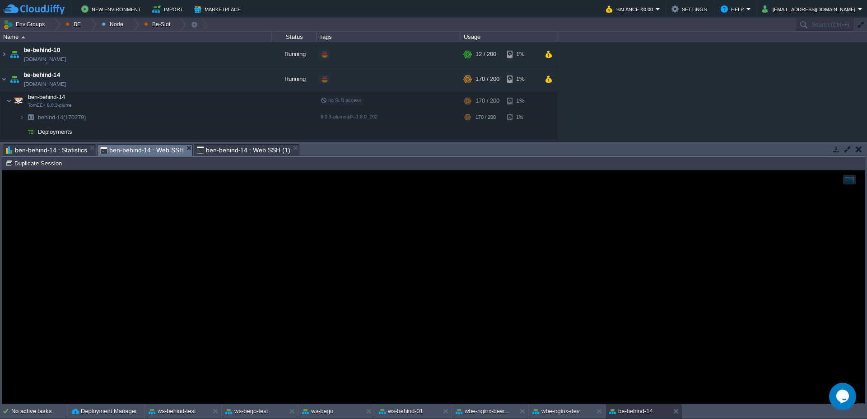
click at [60, 146] on span "ben-behind-14 : Statistics" at bounding box center [46, 150] width 81 height 11
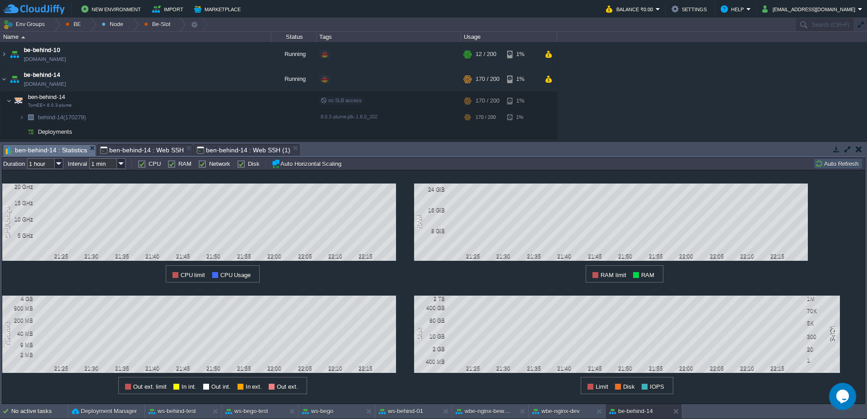
click at [835, 162] on button "Auto Refresh" at bounding box center [838, 163] width 46 height 8
click at [166, 101] on button "button" at bounding box center [163, 101] width 8 height 8
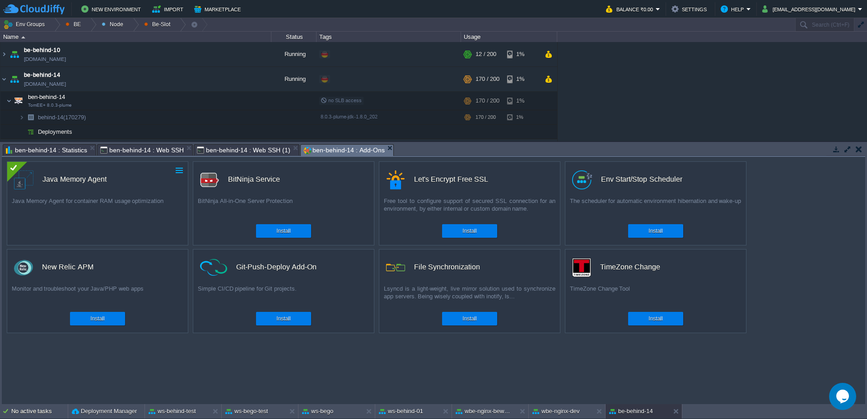
click at [183, 168] on button "button" at bounding box center [179, 170] width 8 height 8
click at [14, 181] on div at bounding box center [17, 172] width 20 height 20
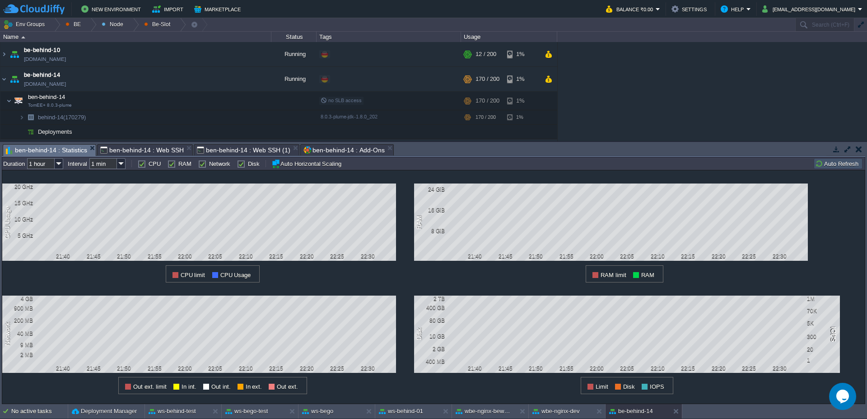
click at [42, 151] on span "ben-behind-14 : Statistics" at bounding box center [46, 150] width 81 height 11
click at [839, 163] on button "Auto Refresh" at bounding box center [838, 163] width 46 height 8
click at [129, 150] on span "ben-behind-14 : Web SSH" at bounding box center [142, 150] width 84 height 11
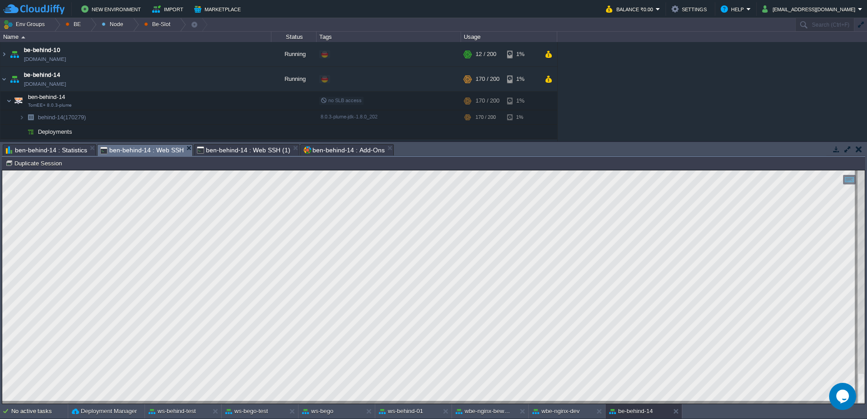
type textarea "EXPLAIN Select COUNT( DISTINCT t1.ID),SUM(t1.importo_quir), t6.nome FROM pn_cat…"
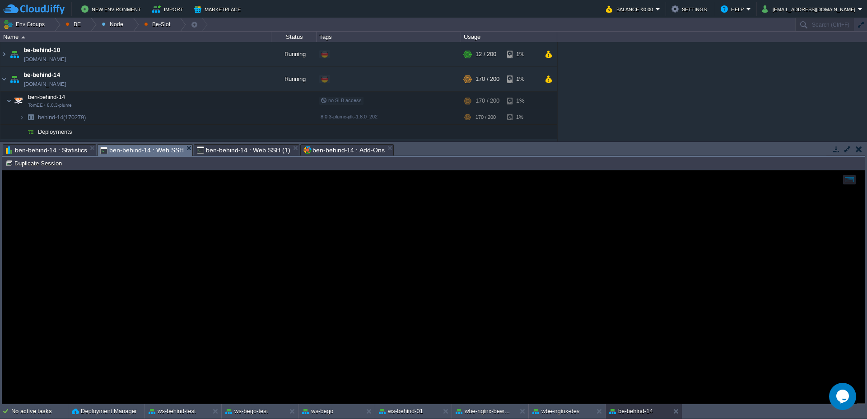
click at [59, 152] on span "ben-behind-14 : Statistics" at bounding box center [46, 150] width 81 height 11
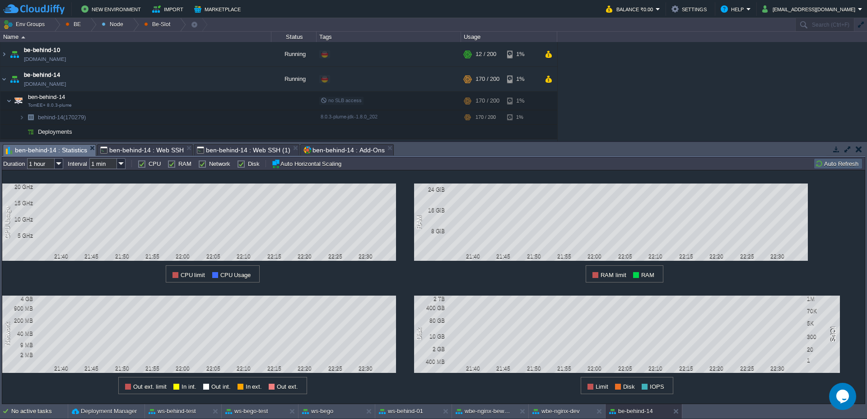
click at [834, 163] on button "Auto Refresh" at bounding box center [838, 163] width 46 height 8
click at [129, 147] on span "ben-behind-14 : Web SSH" at bounding box center [142, 150] width 84 height 11
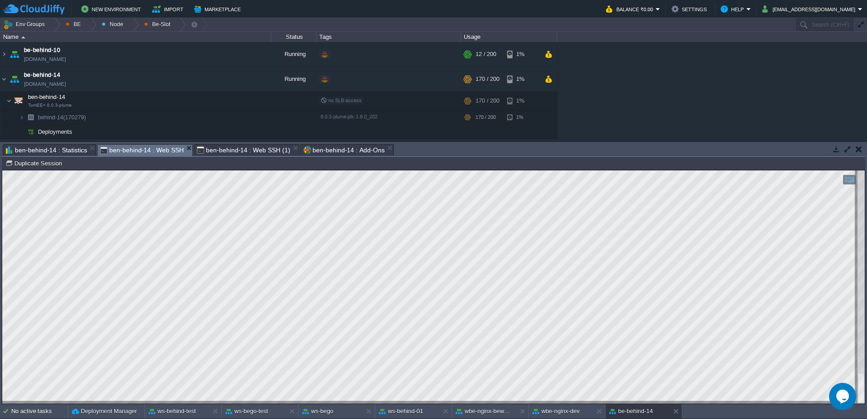
click at [239, 147] on span "ben-behind-14 : Web SSH (1)" at bounding box center [243, 150] width 93 height 11
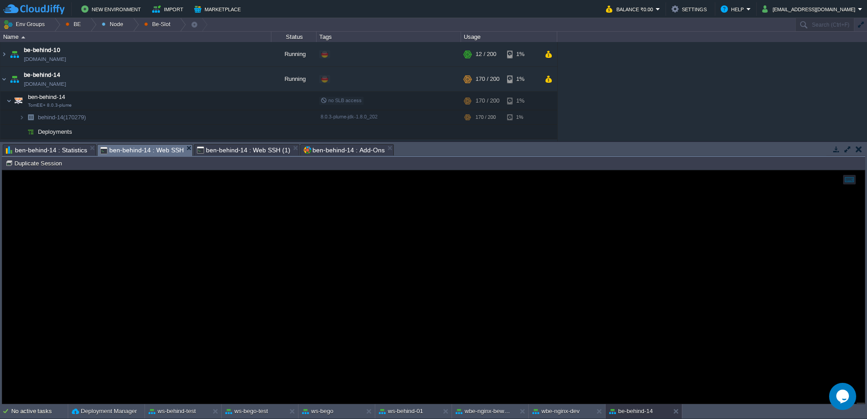
click at [151, 149] on span "ben-behind-14 : Web SSH" at bounding box center [142, 150] width 84 height 11
click at [218, 145] on span "ben-behind-14 : Web SSH (1)" at bounding box center [243, 150] width 93 height 11
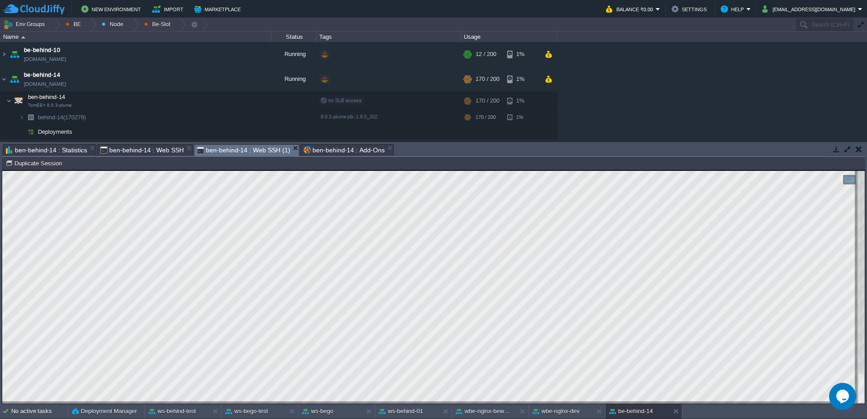
click at [135, 153] on span "ben-behind-14 : Web SSH" at bounding box center [142, 150] width 84 height 11
click at [237, 150] on span "ben-behind-14 : Web SSH (1)" at bounding box center [243, 150] width 93 height 11
click at [154, 149] on span "ben-behind-14 : Web SSH" at bounding box center [142, 150] width 84 height 11
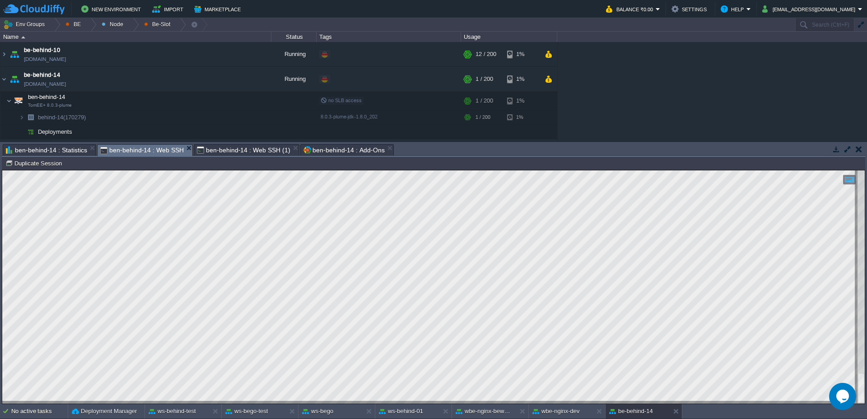
click at [234, 148] on span "ben-behind-14 : Web SSH (1)" at bounding box center [243, 150] width 93 height 11
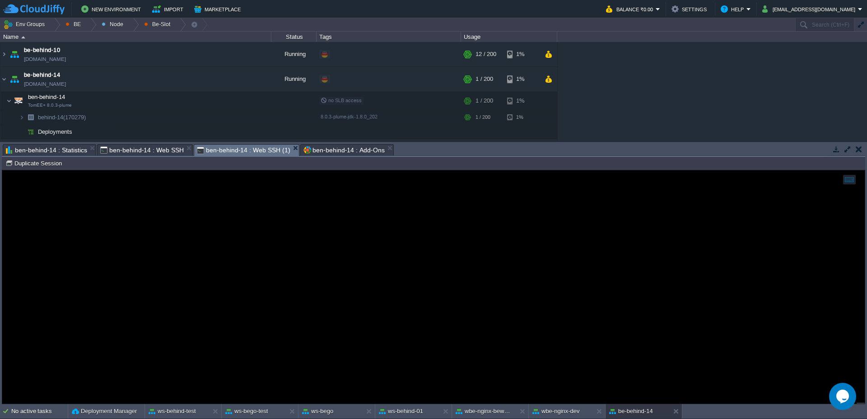
click at [123, 151] on span "ben-behind-14 : Web SSH" at bounding box center [142, 150] width 84 height 11
click at [224, 150] on span "ben-behind-14 : Web SSH (1)" at bounding box center [243, 150] width 93 height 11
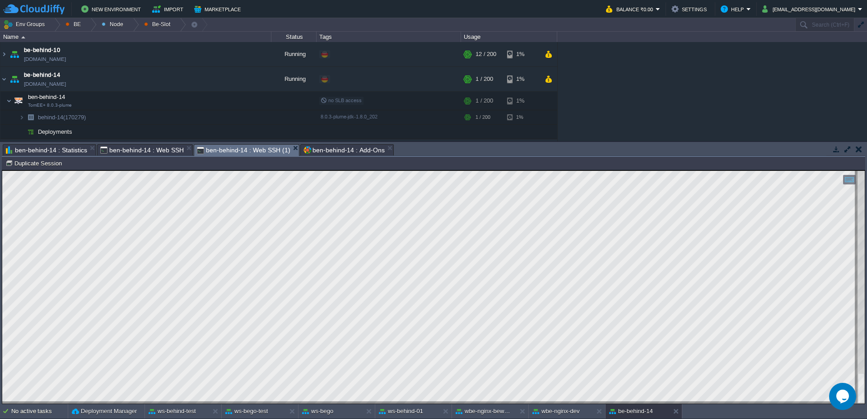
click at [118, 154] on span "ben-behind-14 : Web SSH" at bounding box center [142, 150] width 84 height 11
click at [222, 151] on span "ben-behind-14 : Web SSH (1)" at bounding box center [243, 150] width 93 height 11
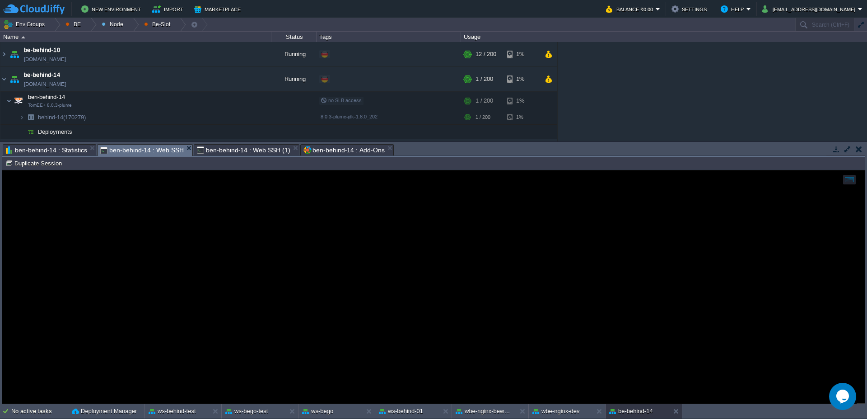
click at [153, 153] on span "ben-behind-14 : Web SSH" at bounding box center [142, 150] width 84 height 11
click at [244, 153] on span "ben-behind-14 : Web SSH (1)" at bounding box center [243, 150] width 93 height 11
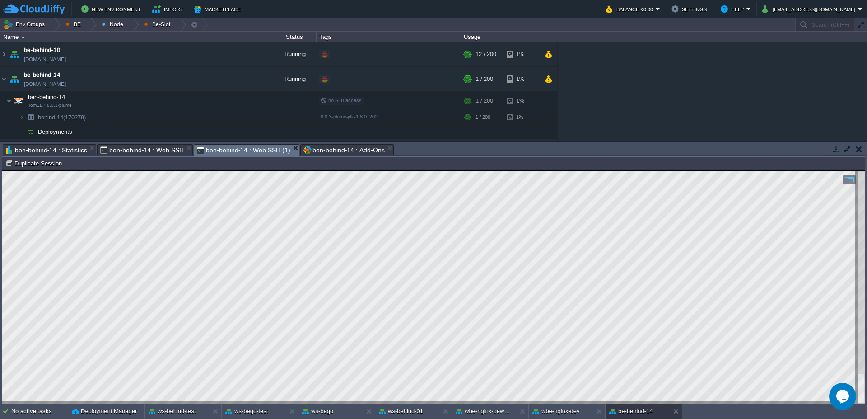
scroll to position [3, 46]
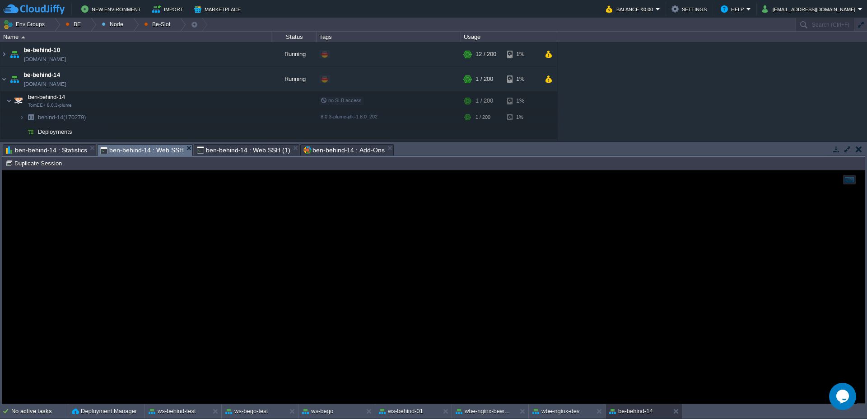
click at [144, 147] on span "ben-behind-14 : Web SSH" at bounding box center [142, 150] width 84 height 11
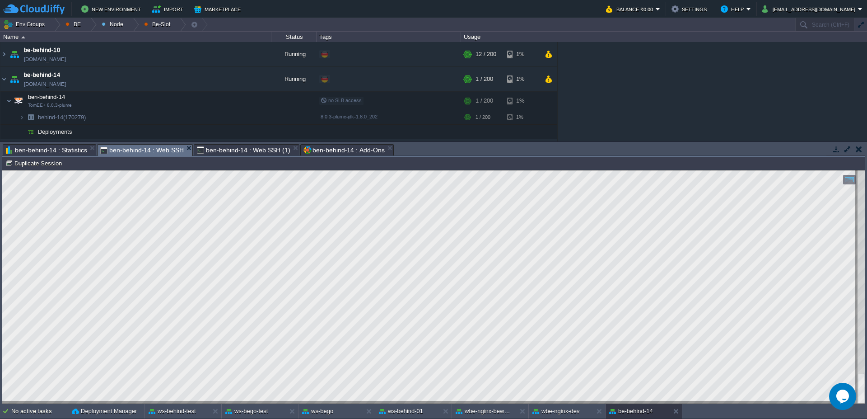
click at [215, 146] on span "ben-behind-14 : Web SSH (1)" at bounding box center [243, 150] width 93 height 11
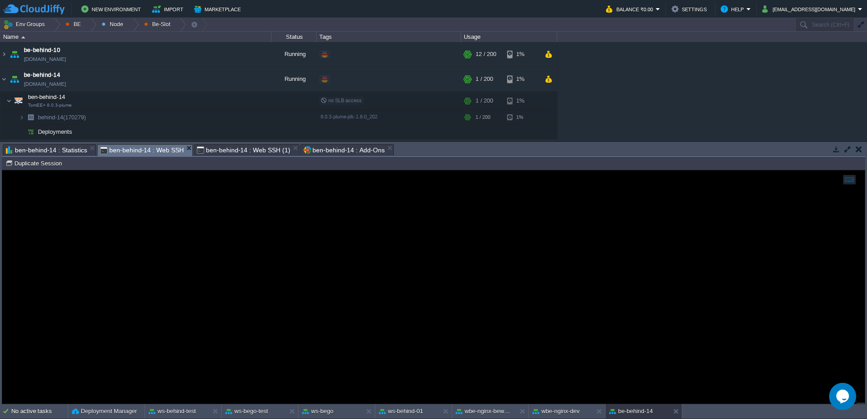
click at [126, 147] on span "ben-behind-14 : Web SSH" at bounding box center [142, 150] width 84 height 11
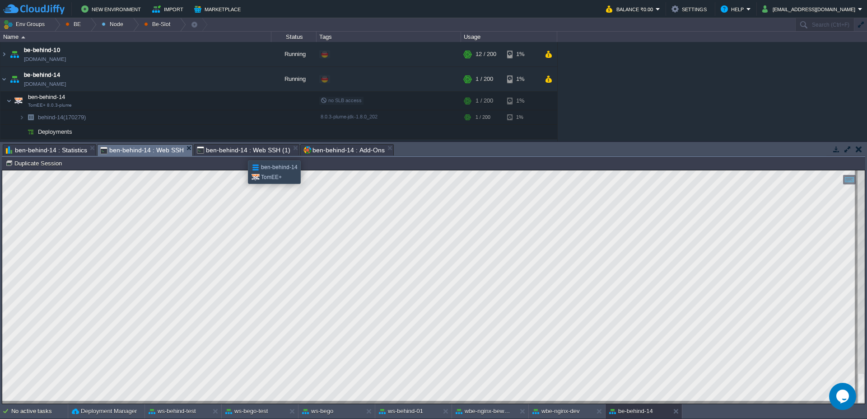
click at [241, 152] on span "ben-behind-14 : Web SSH (1)" at bounding box center [243, 150] width 93 height 11
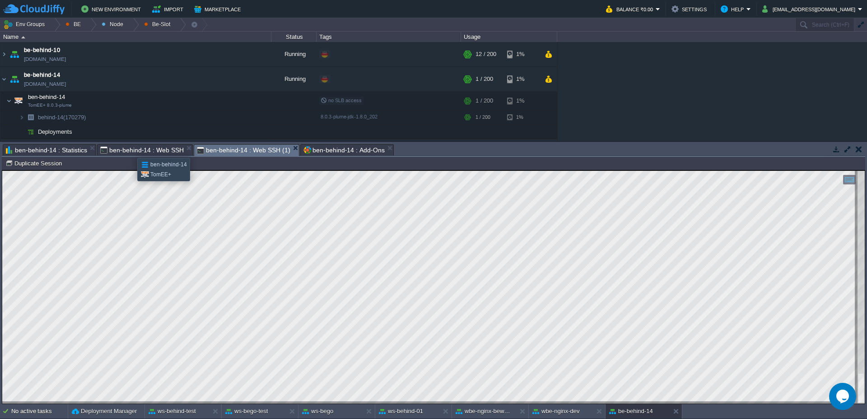
click at [131, 149] on span "ben-behind-14 : Web SSH" at bounding box center [142, 150] width 84 height 11
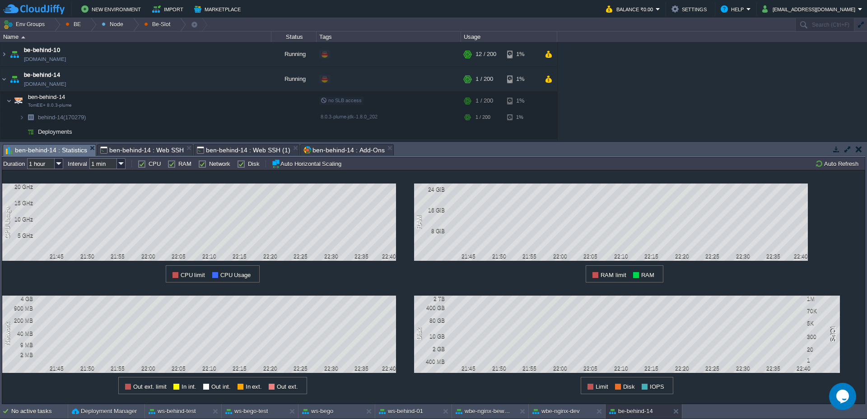
click at [60, 154] on span "ben-behind-14 : Statistics" at bounding box center [46, 150] width 81 height 11
click at [844, 159] on button "Auto Refresh" at bounding box center [838, 163] width 46 height 8
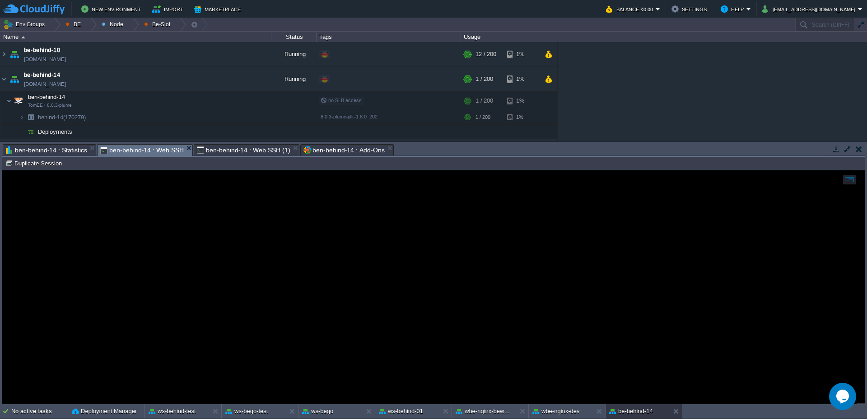
click at [140, 148] on span "ben-behind-14 : Web SSH" at bounding box center [142, 150] width 84 height 11
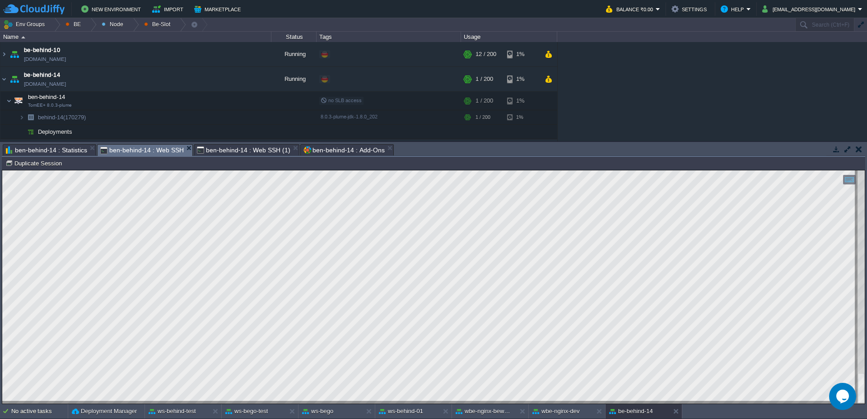
click at [215, 151] on span "ben-behind-14 : Web SSH (1)" at bounding box center [243, 150] width 93 height 11
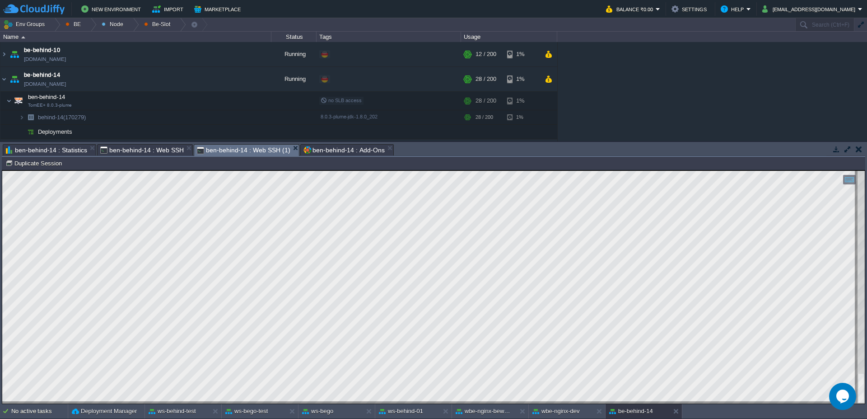
click at [59, 146] on span "ben-behind-14 : Statistics" at bounding box center [46, 150] width 81 height 11
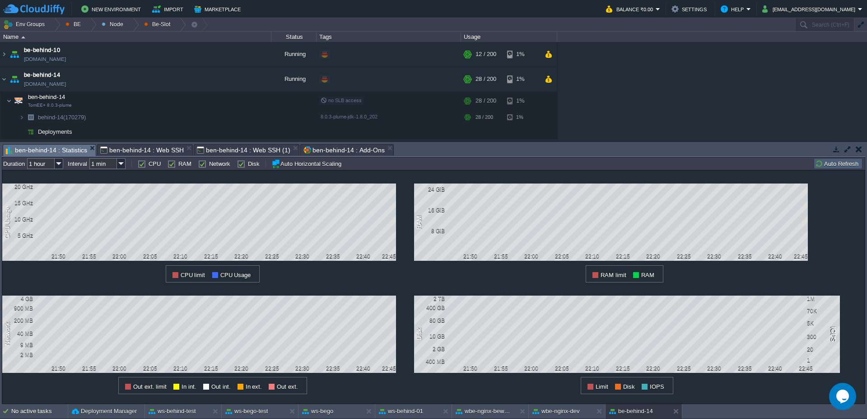
click at [833, 161] on button "Auto Refresh" at bounding box center [838, 163] width 46 height 8
click at [821, 160] on button "Auto Refresh" at bounding box center [838, 163] width 46 height 8
click at [822, 167] on button "Auto Refresh" at bounding box center [838, 163] width 46 height 8
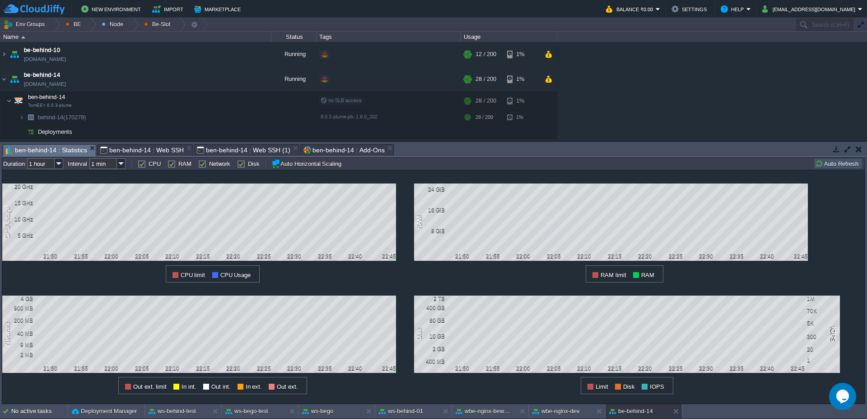
click at [822, 167] on button "Auto Refresh" at bounding box center [838, 163] width 46 height 8
click at [838, 168] on td "Auto Refresh" at bounding box center [838, 163] width 49 height 11
click at [855, 164] on button "Auto Refresh" at bounding box center [838, 163] width 46 height 8
click at [241, 149] on span "ben-behind-14 : Web SSH (1)" at bounding box center [243, 150] width 93 height 11
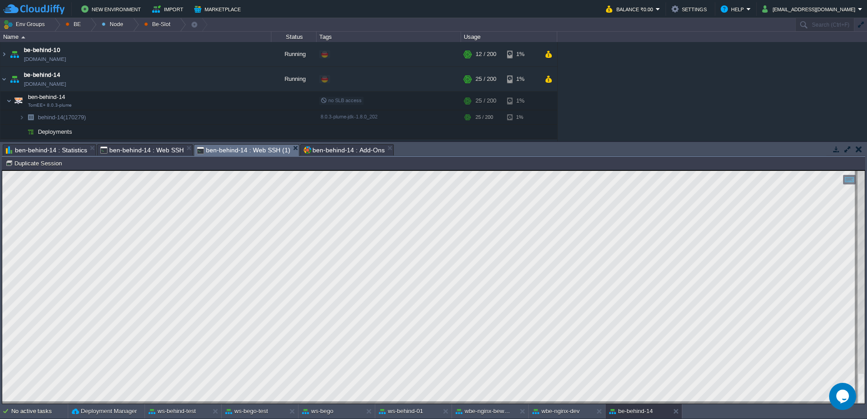
scroll to position [6, 143]
click at [341, 151] on span "ben-behind-14 : Add-Ons" at bounding box center [343, 150] width 81 height 11
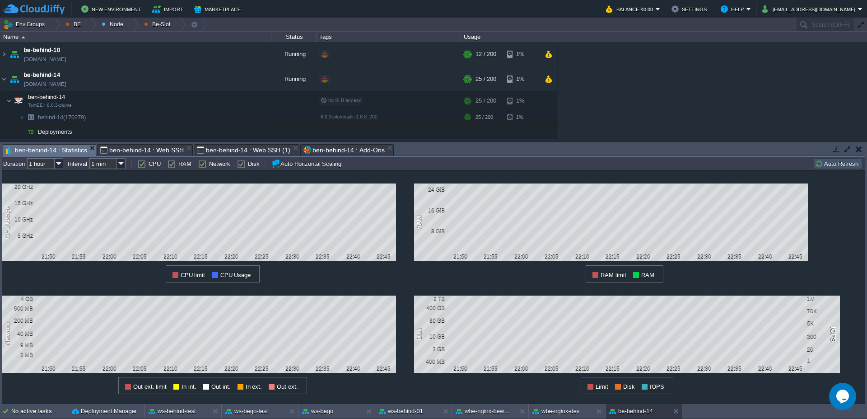
click at [53, 148] on span "ben-behind-14 : Statistics" at bounding box center [46, 150] width 81 height 11
click at [841, 167] on button "Auto Refresh" at bounding box center [838, 163] width 46 height 8
click at [844, 168] on td "Auto Refresh" at bounding box center [838, 163] width 49 height 11
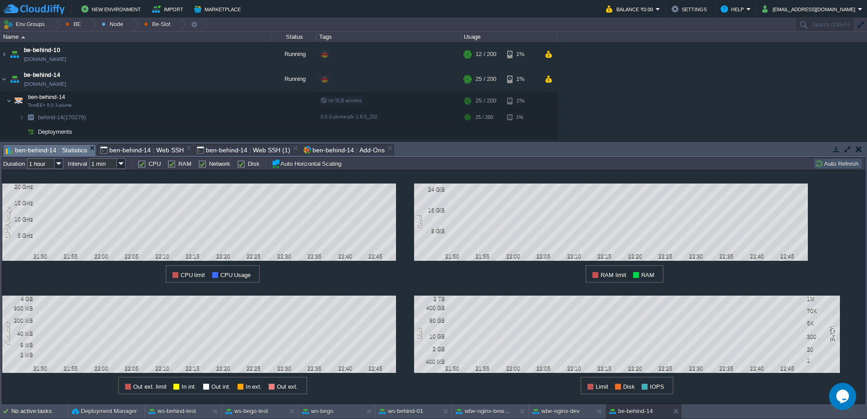
click at [829, 160] on button "Auto Refresh" at bounding box center [838, 163] width 46 height 8
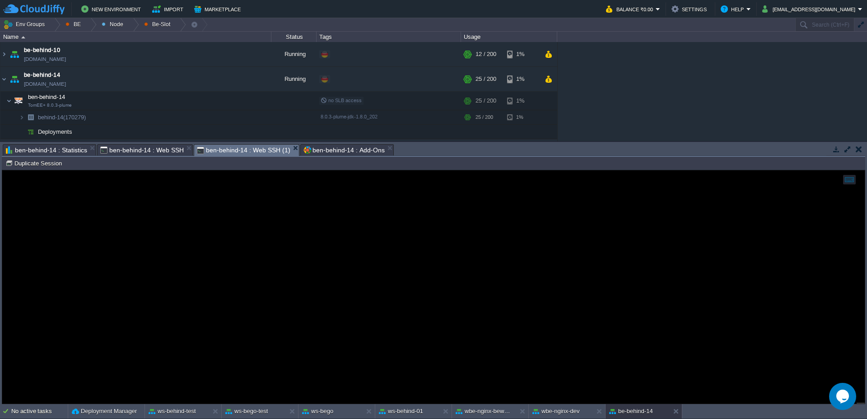
click at [242, 154] on span "ben-behind-14 : Web SSH (1)" at bounding box center [243, 150] width 93 height 11
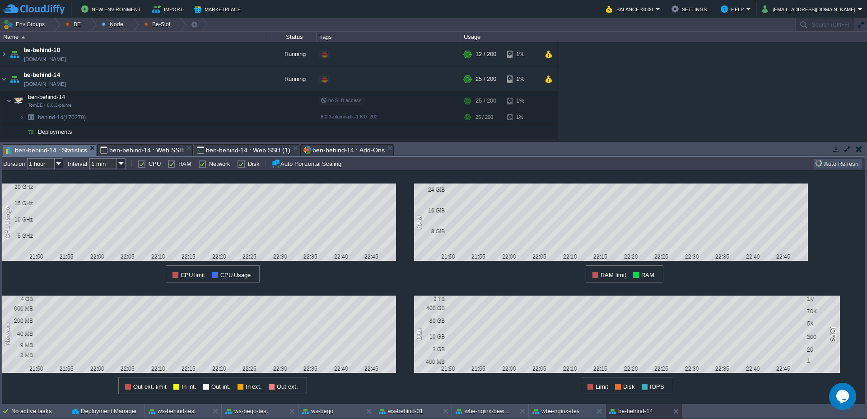
click at [73, 149] on span "ben-behind-14 : Statistics" at bounding box center [46, 150] width 81 height 11
click at [836, 167] on button "Auto Refresh" at bounding box center [838, 163] width 46 height 8
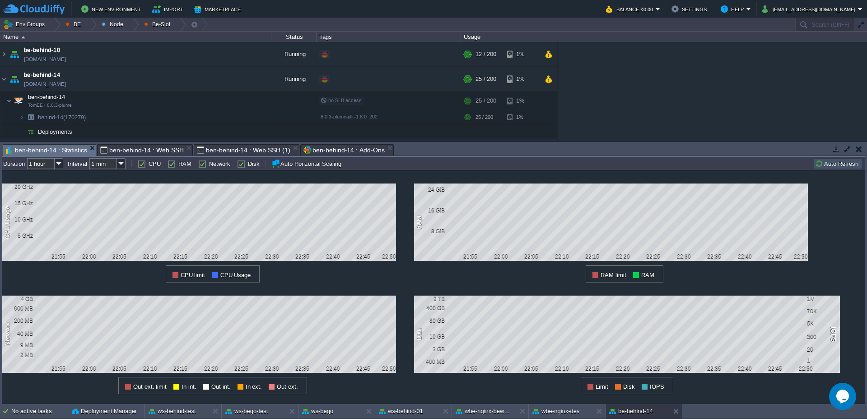
click at [836, 166] on button "Auto Refresh" at bounding box center [838, 163] width 46 height 8
click at [837, 165] on button "Auto Refresh" at bounding box center [838, 163] width 46 height 8
click at [849, 163] on button "Auto Refresh" at bounding box center [838, 163] width 46 height 8
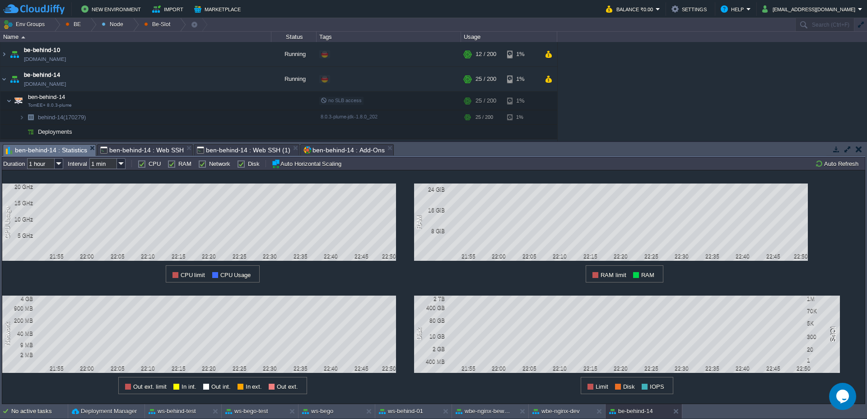
click at [140, 142] on div "Tasks Activity Log Archive Git / SVN wsn-bihind-node-1 : Statistics wsn-bihind-…" at bounding box center [433, 273] width 867 height 262
click at [137, 149] on span "ben-behind-14 : Web SSH" at bounding box center [142, 150] width 84 height 11
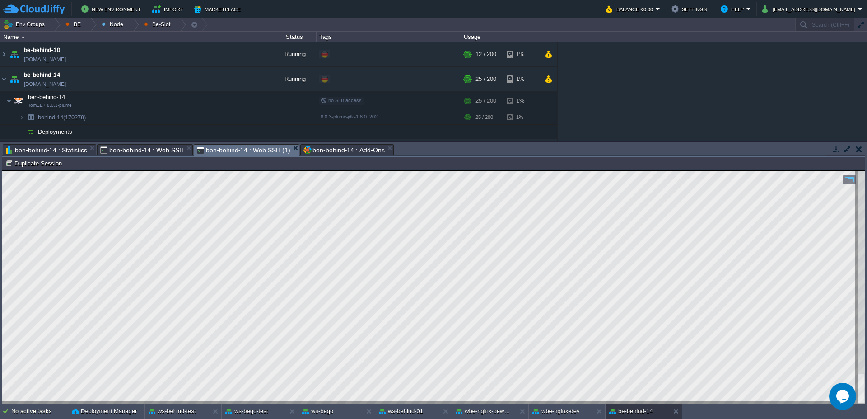
click at [249, 154] on span "ben-behind-14 : Web SSH (1)" at bounding box center [243, 150] width 93 height 11
click at [161, 411] on button "ws-behind-test" at bounding box center [172, 410] width 47 height 9
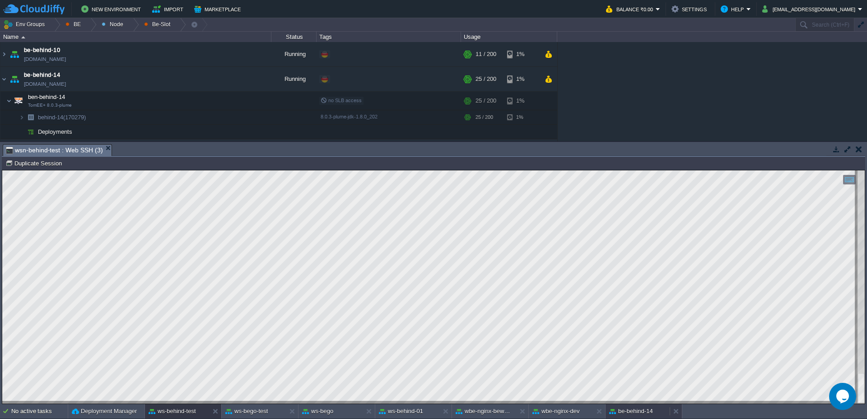
click at [637, 416] on div "be-behind-14" at bounding box center [638, 411] width 64 height 14
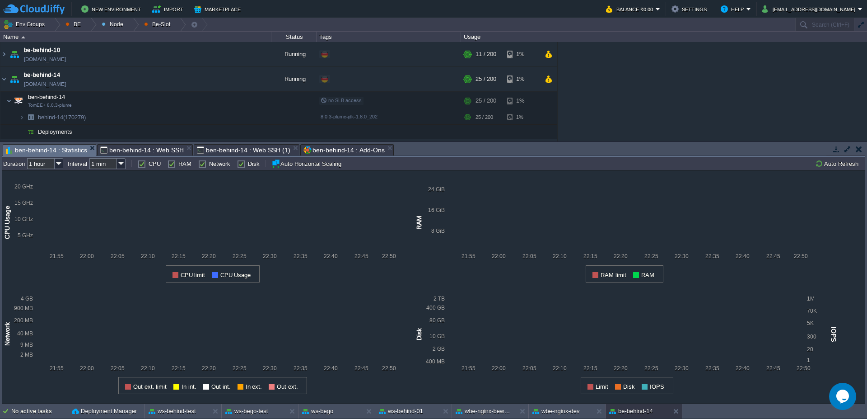
click at [42, 151] on span "ben-behind-14 : Statistics" at bounding box center [46, 150] width 81 height 11
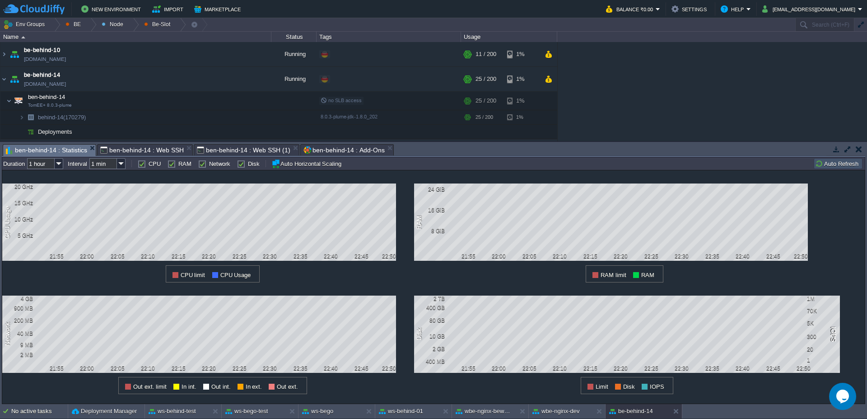
click at [835, 163] on button "Auto Refresh" at bounding box center [838, 163] width 46 height 8
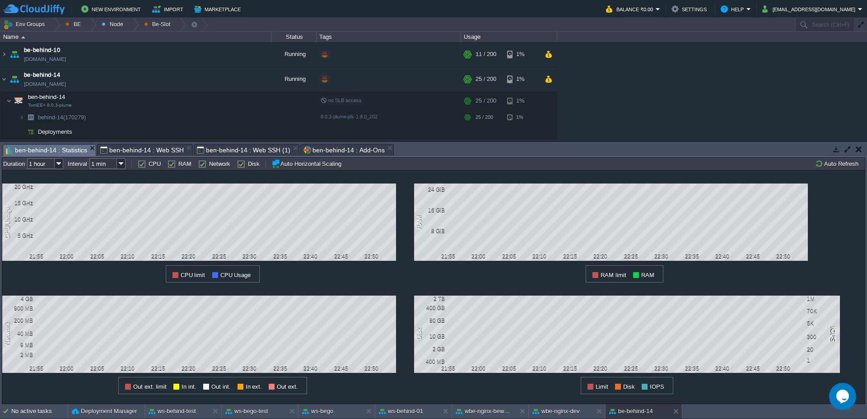
click at [140, 152] on span "ben-behind-14 : Web SSH" at bounding box center [142, 150] width 84 height 11
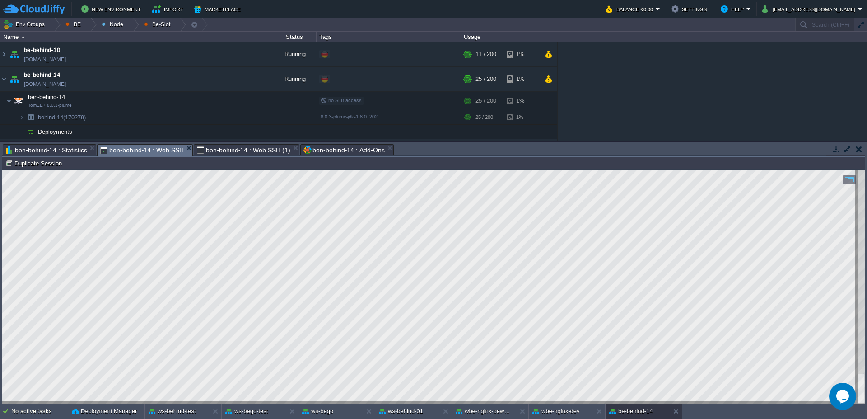
click at [257, 148] on span "ben-behind-14 : Web SSH (1)" at bounding box center [243, 150] width 93 height 11
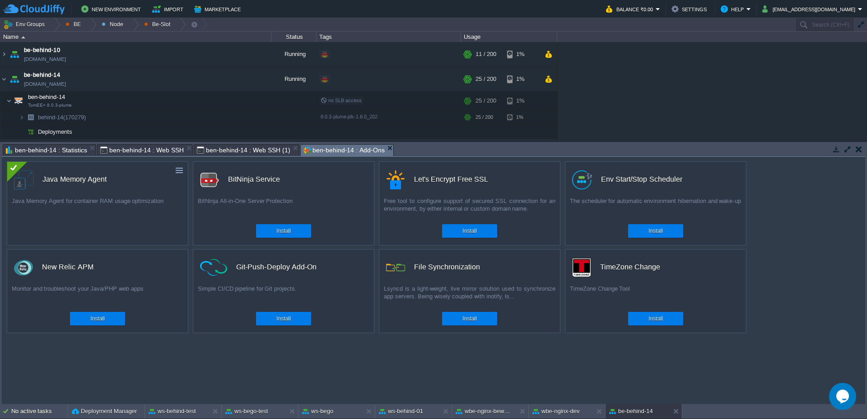
click at [350, 149] on span "ben-behind-14 : Add-Ons" at bounding box center [343, 150] width 81 height 11
click at [210, 150] on span "ben-behind-14 : Web SSH (1)" at bounding box center [243, 150] width 93 height 11
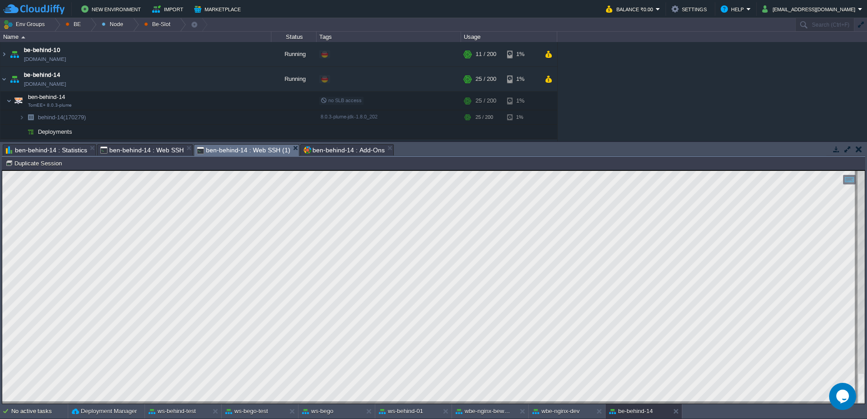
type textarea "EXPLAIN SELECT COUNT(*) FROM pn_awp_quindicina t2, pn_awp_day_conce t1 WHERE t1…"
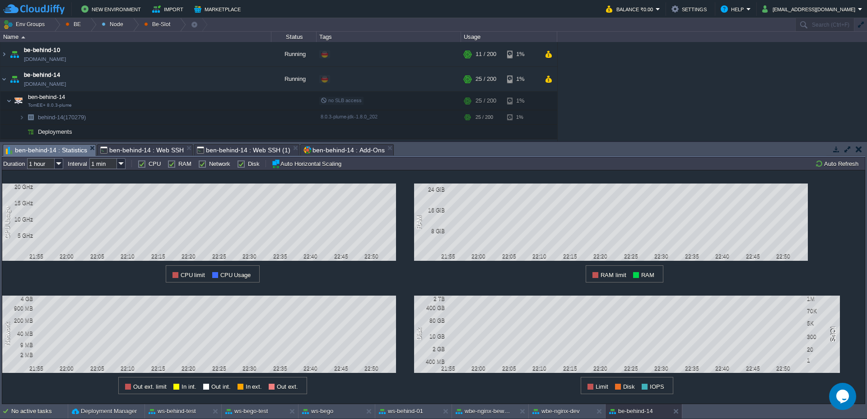
click at [42, 152] on span "ben-behind-14 : Statistics" at bounding box center [46, 150] width 81 height 11
click at [847, 160] on button "Auto Refresh" at bounding box center [838, 163] width 46 height 8
click at [840, 163] on button "Auto Refresh" at bounding box center [838, 163] width 46 height 8
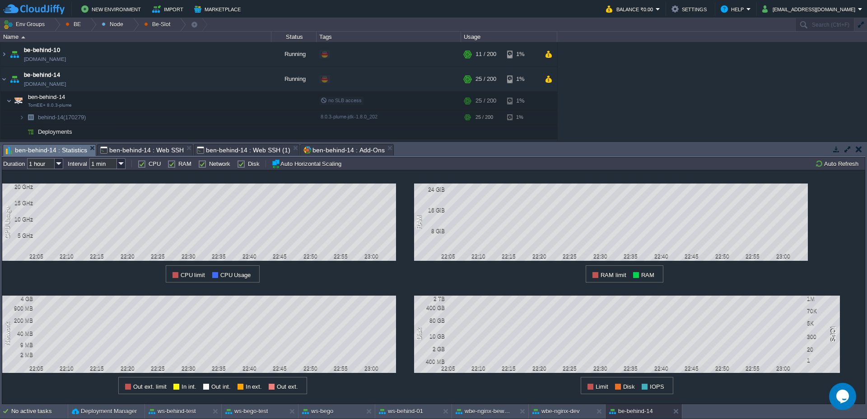
click at [127, 150] on span "ben-behind-14 : Web SSH" at bounding box center [142, 150] width 84 height 11
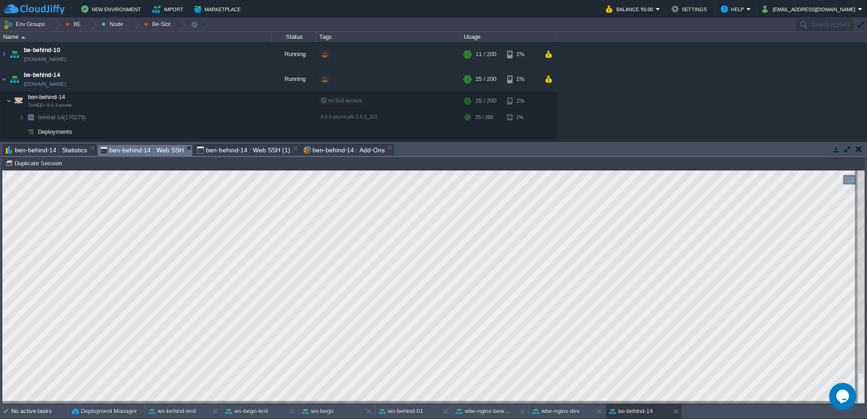
type textarea "-gcutil 32767 5s 5"
click at [67, 146] on span "ben-behind-14 : Statistics" at bounding box center [46, 150] width 81 height 11
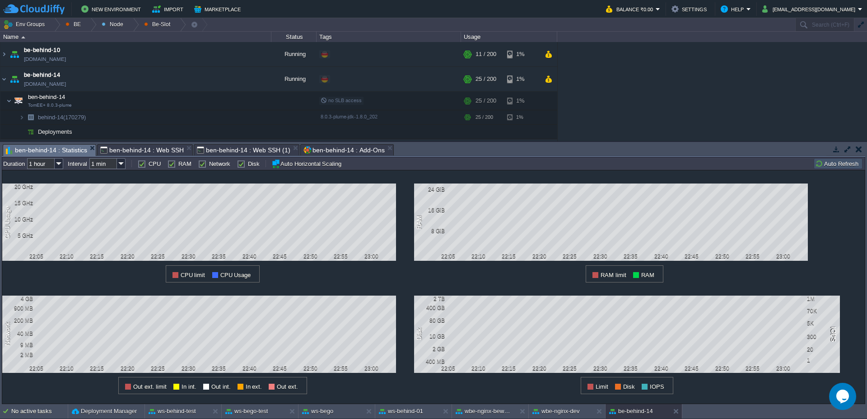
click at [842, 161] on button "Auto Refresh" at bounding box center [838, 163] width 46 height 8
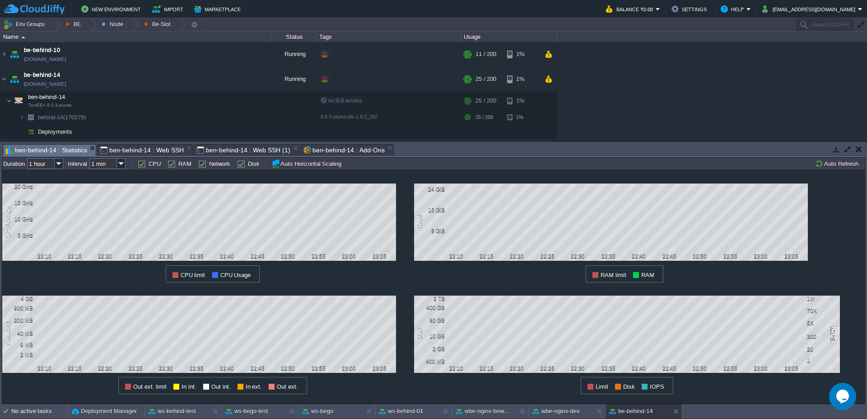
click at [124, 148] on span "ben-behind-14 : Web SSH" at bounding box center [142, 150] width 84 height 11
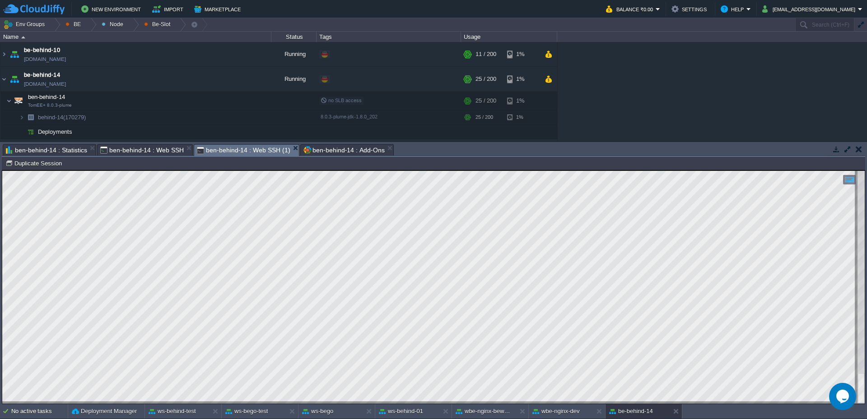
click at [225, 148] on span "ben-behind-14 : Web SSH (1)" at bounding box center [243, 150] width 93 height 11
click at [346, 149] on span "ben-behind-14 : Add-Ons" at bounding box center [343, 150] width 81 height 11
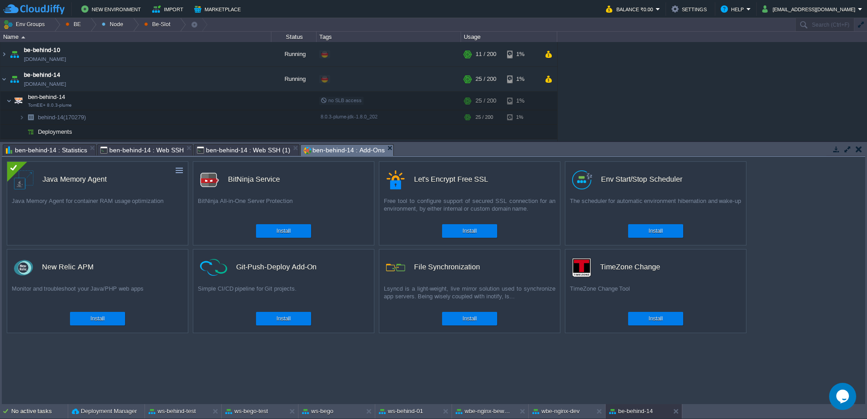
click at [42, 149] on span "ben-behind-14 : Statistics" at bounding box center [46, 150] width 81 height 11
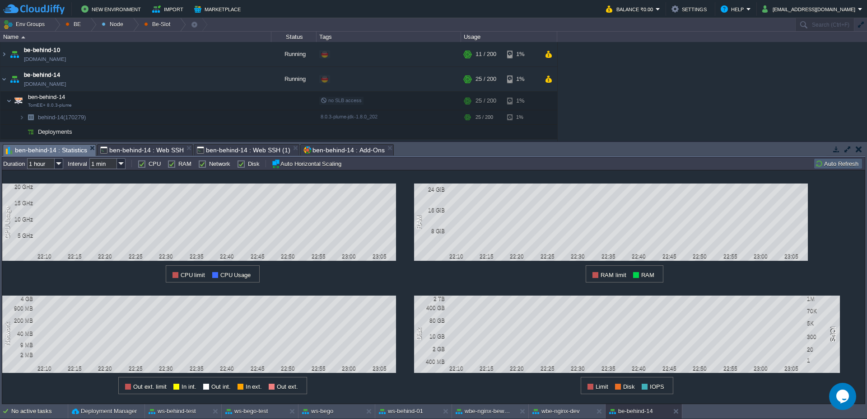
click at [847, 167] on button "Auto Refresh" at bounding box center [838, 163] width 46 height 8
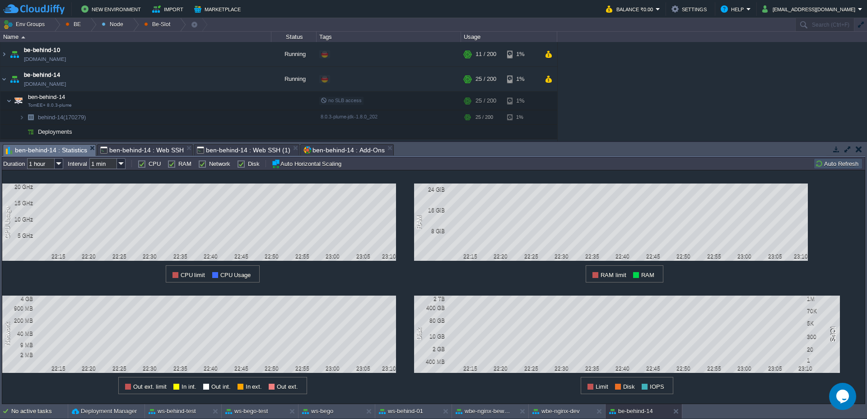
click at [123, 150] on span "ben-behind-14 : Web SSH" at bounding box center [142, 150] width 84 height 11
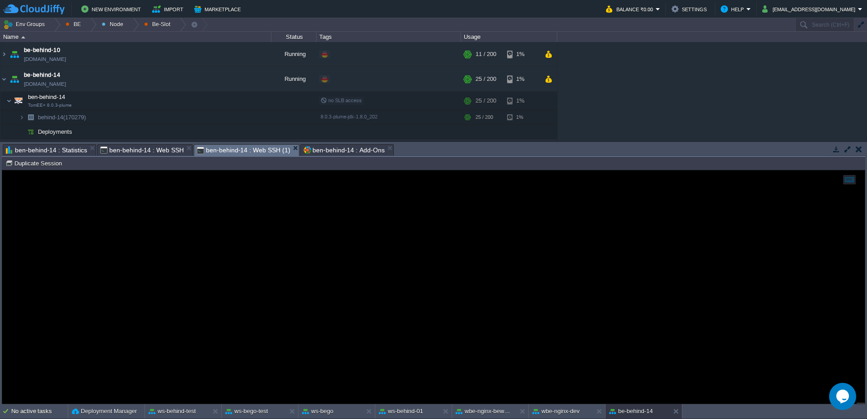
click at [244, 152] on span "ben-behind-14 : Web SSH (1)" at bounding box center [243, 150] width 93 height 11
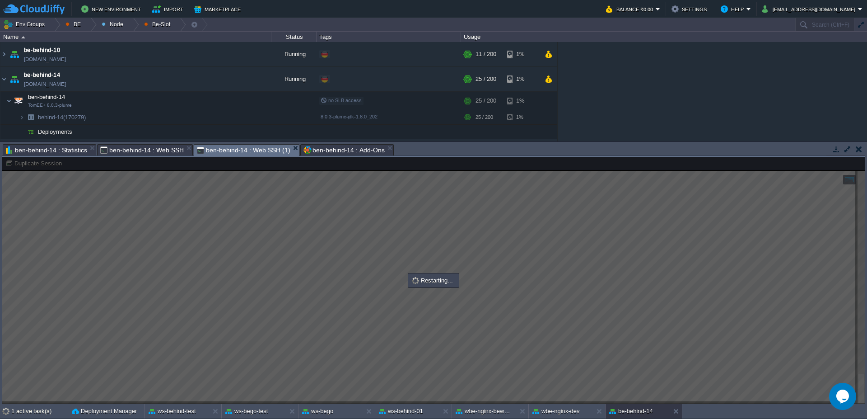
click at [139, 147] on span "ben-behind-14 : Web SSH" at bounding box center [142, 150] width 84 height 11
click at [240, 146] on span "ben-behind-14 : Web SSH (1)" at bounding box center [243, 150] width 93 height 11
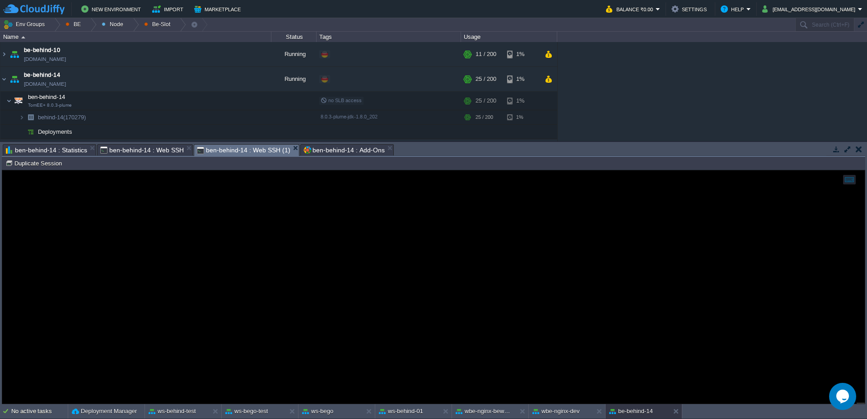
click at [116, 154] on span "ben-behind-14 : Web SSH" at bounding box center [142, 150] width 84 height 11
click at [218, 153] on span "ben-behind-14 : Web SSH (1)" at bounding box center [243, 150] width 93 height 11
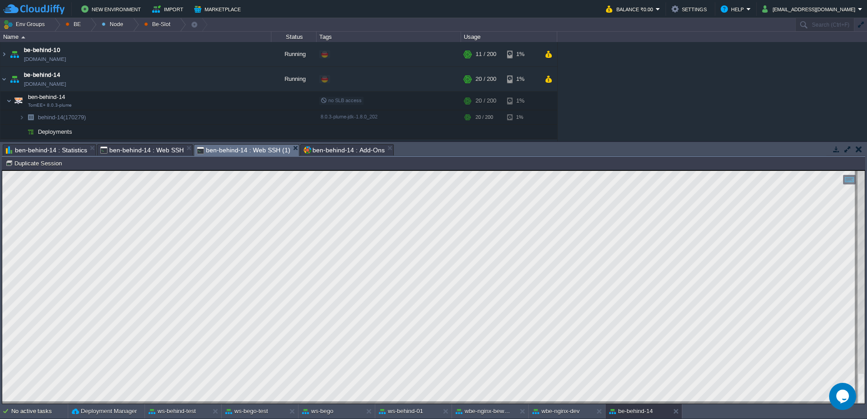
click at [141, 148] on span "ben-behind-14 : Web SSH" at bounding box center [142, 150] width 84 height 11
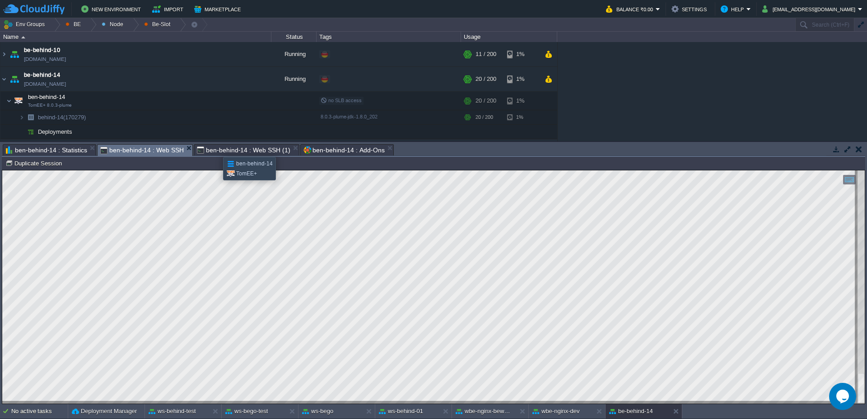
click at [216, 148] on span "ben-behind-14 : Web SSH (1)" at bounding box center [243, 150] width 93 height 11
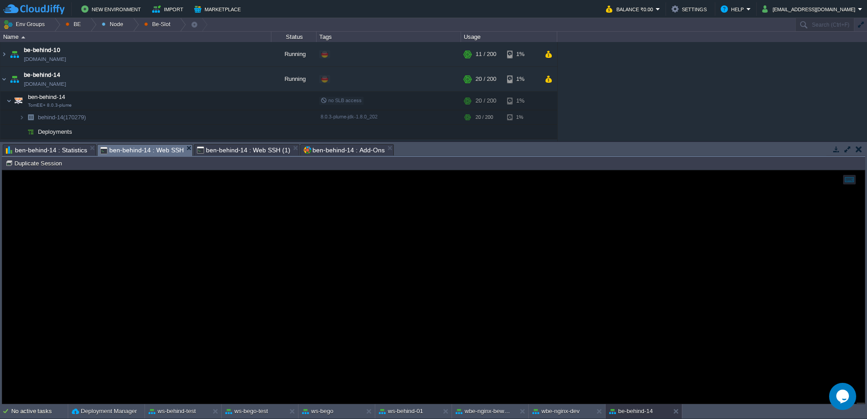
click at [121, 152] on span "ben-behind-14 : Web SSH" at bounding box center [142, 150] width 84 height 11
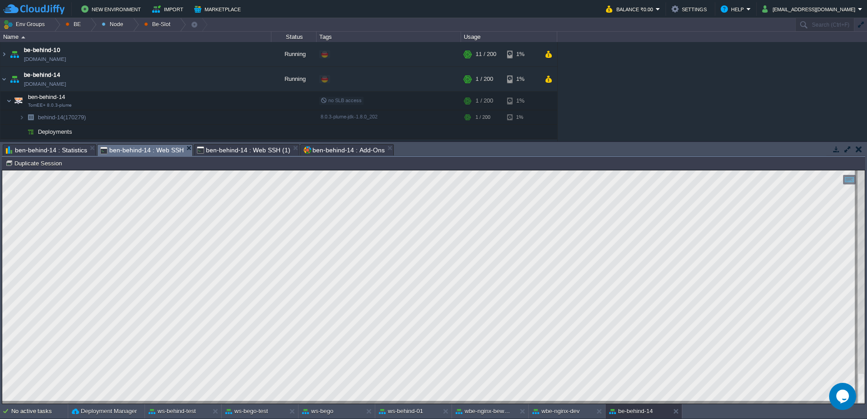
click at [224, 148] on span "ben-behind-14 : Web SSH (1)" at bounding box center [243, 150] width 93 height 11
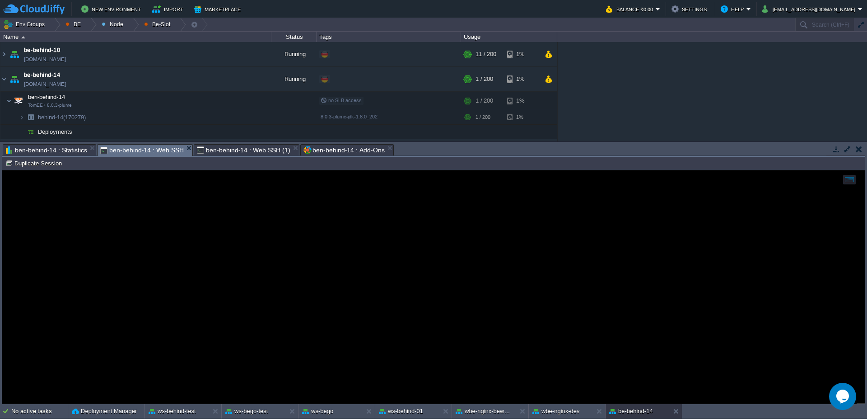
click at [120, 148] on span "ben-behind-14 : Web SSH" at bounding box center [142, 150] width 84 height 11
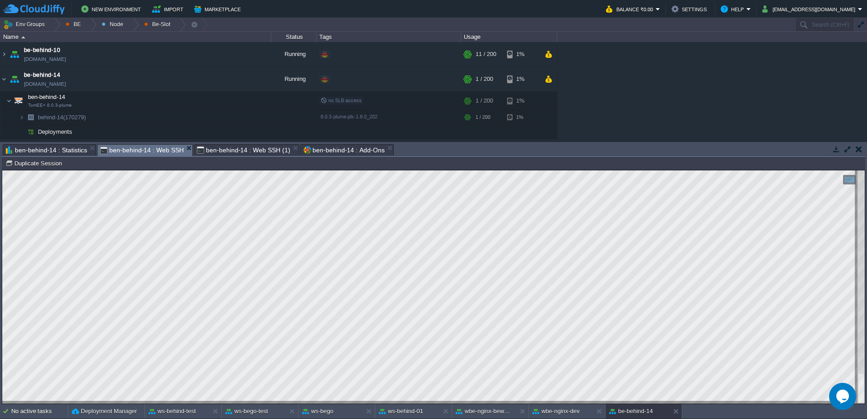
click at [28, 151] on span "ben-behind-14 : Statistics" at bounding box center [46, 150] width 81 height 11
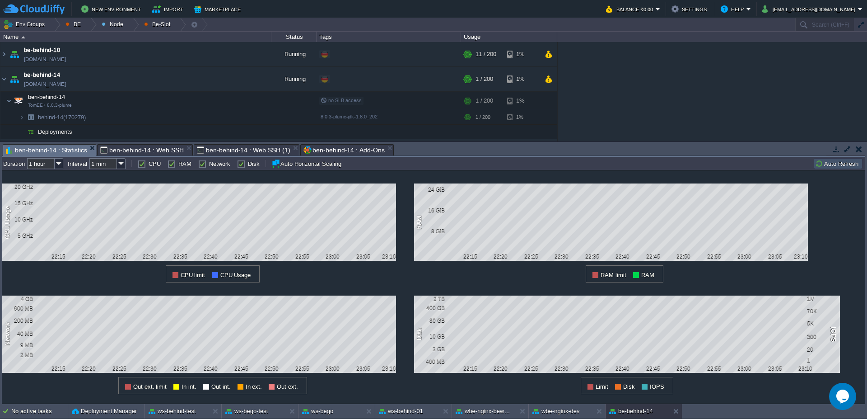
click at [838, 167] on button "Auto Refresh" at bounding box center [838, 163] width 46 height 8
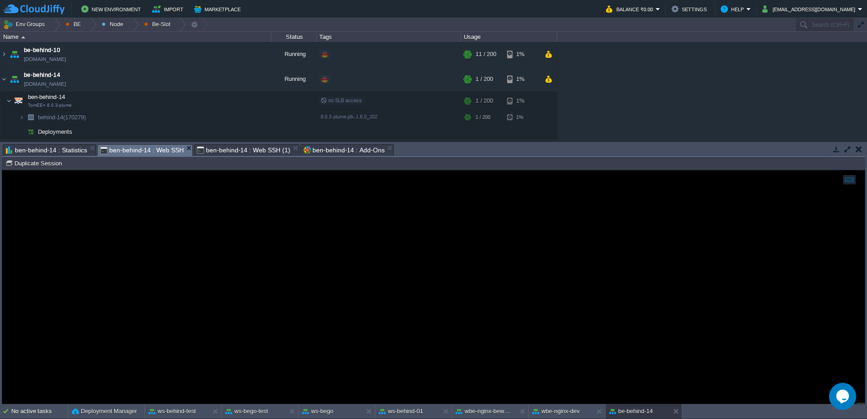
click at [140, 150] on span "ben-behind-14 : Web SSH" at bounding box center [142, 150] width 84 height 11
click at [237, 149] on span "ben-behind-14 : Web SSH (1)" at bounding box center [243, 150] width 93 height 11
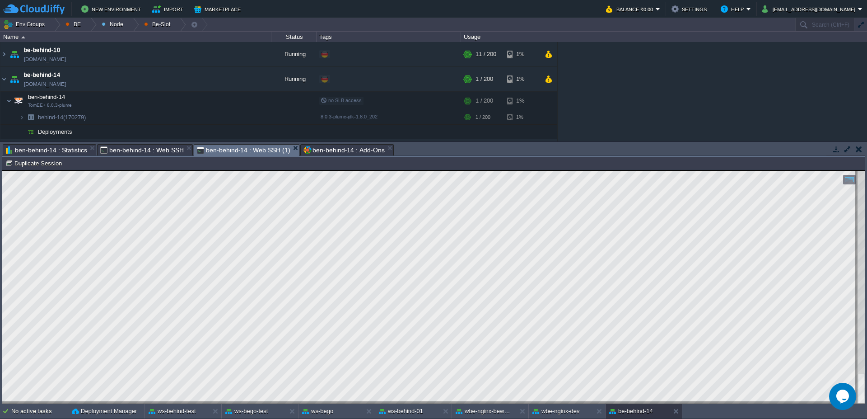
click at [128, 147] on span "ben-behind-14 : Web SSH" at bounding box center [142, 150] width 84 height 11
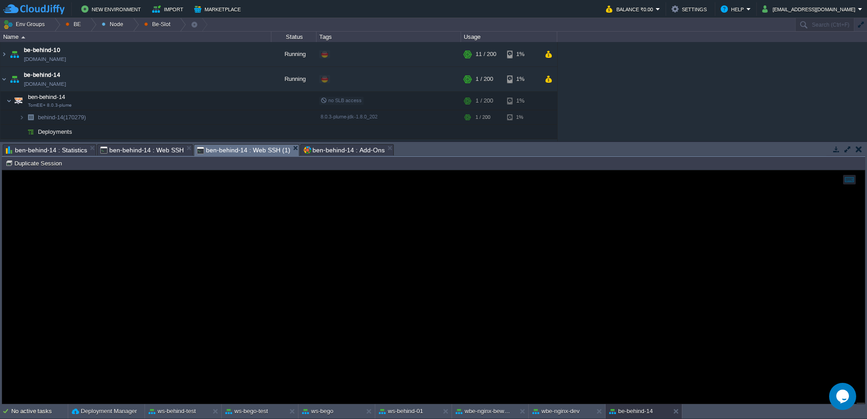
click at [256, 153] on span "ben-behind-14 : Web SSH (1)" at bounding box center [243, 150] width 93 height 11
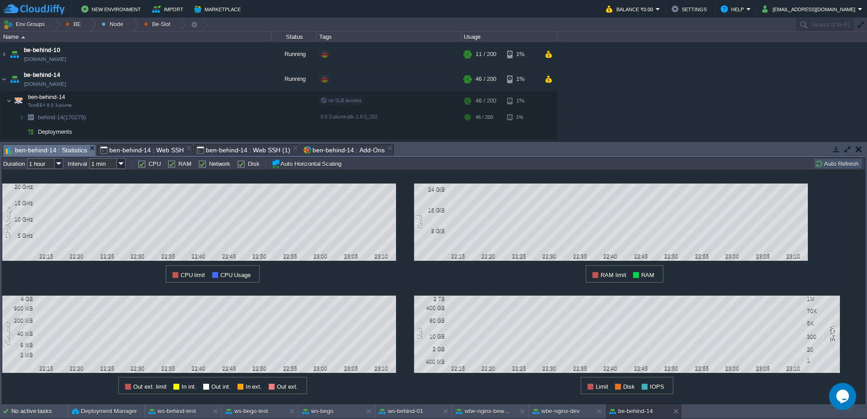
click at [54, 145] on span "ben-behind-14 : Statistics" at bounding box center [46, 150] width 81 height 11
click at [826, 163] on button "Auto Refresh" at bounding box center [838, 163] width 46 height 8
click at [229, 149] on span "ben-behind-14 : Web SSH (1)" at bounding box center [243, 150] width 93 height 11
click at [59, 150] on span "ben-behind-14 : Statistics" at bounding box center [46, 150] width 81 height 11
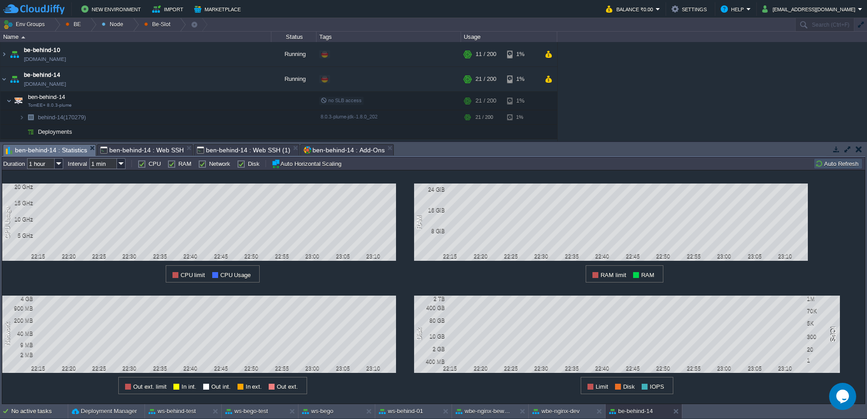
click at [830, 162] on button "Auto Refresh" at bounding box center [838, 163] width 46 height 8
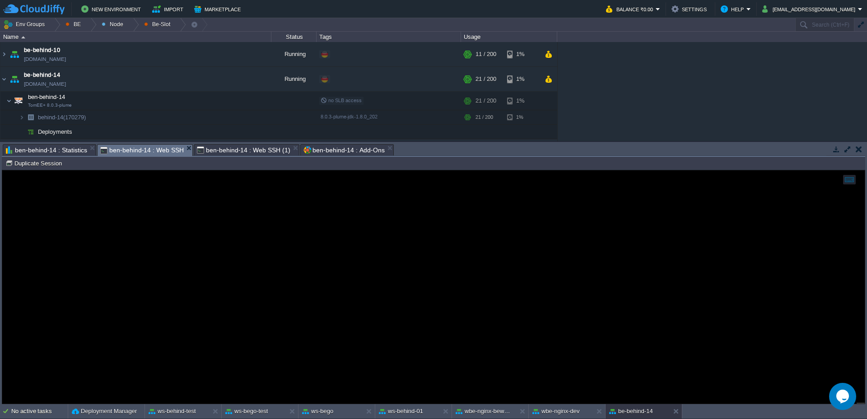
click at [159, 153] on span "ben-behind-14 : Web SSH" at bounding box center [142, 150] width 84 height 11
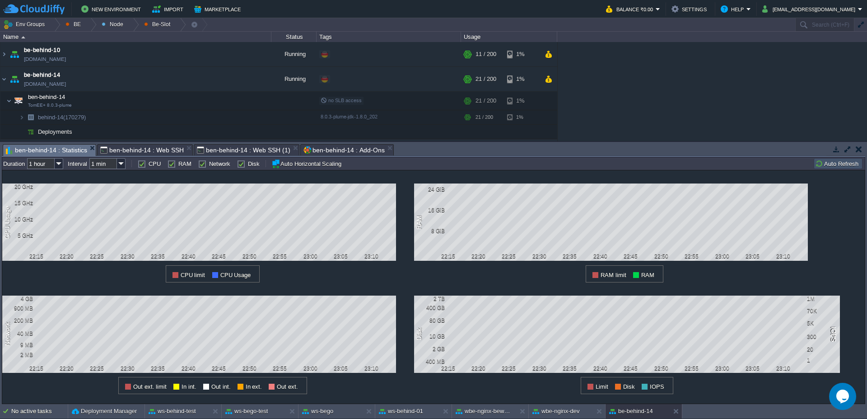
click at [51, 150] on span "ben-behind-14 : Statistics" at bounding box center [46, 150] width 81 height 11
click at [840, 164] on button "Auto Refresh" at bounding box center [838, 163] width 46 height 8
click at [843, 163] on button "Auto Refresh" at bounding box center [838, 163] width 46 height 8
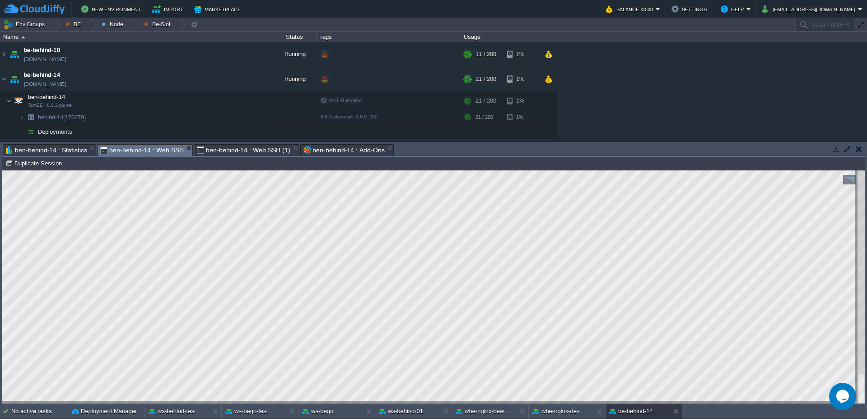
click at [123, 151] on span "ben-behind-14 : Web SSH" at bounding box center [142, 150] width 84 height 11
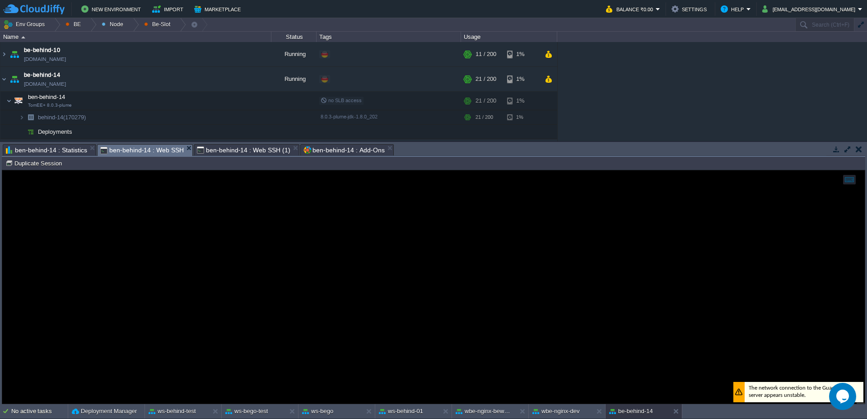
click at [328, 151] on span "ben-behind-14 : Add-Ons" at bounding box center [343, 150] width 81 height 11
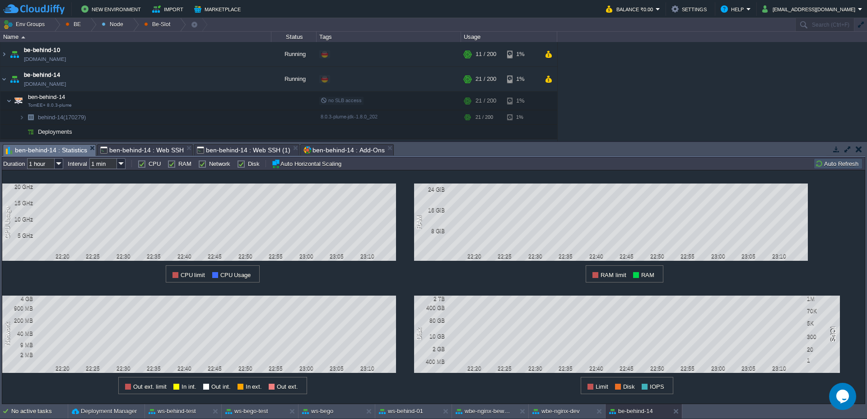
click at [36, 154] on span "ben-behind-14 : Statistics" at bounding box center [46, 150] width 81 height 11
click at [837, 168] on td "Auto Refresh" at bounding box center [838, 163] width 49 height 11
click at [140, 144] on div "ben-behind-14 : Web SSH" at bounding box center [145, 149] width 96 height 11
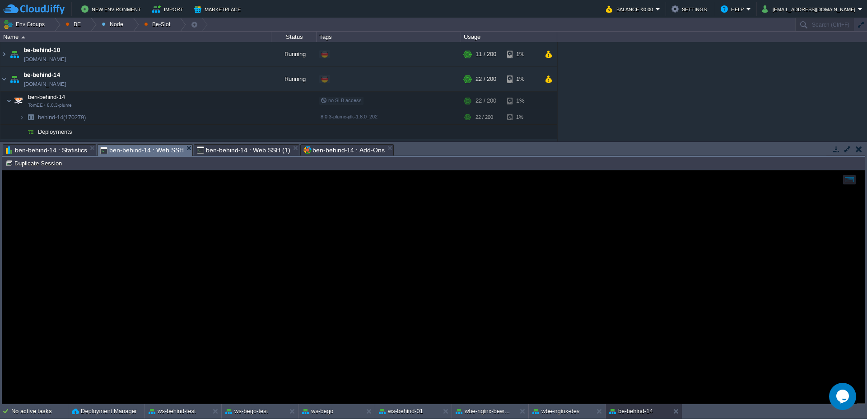
click at [210, 155] on span "ben-behind-14 : Web SSH (1)" at bounding box center [243, 150] width 93 height 11
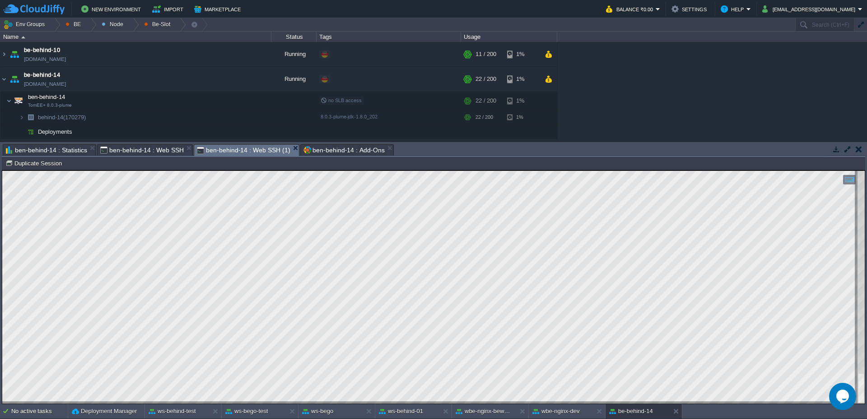
click at [135, 154] on span "ben-behind-14 : Web SSH" at bounding box center [142, 150] width 84 height 11
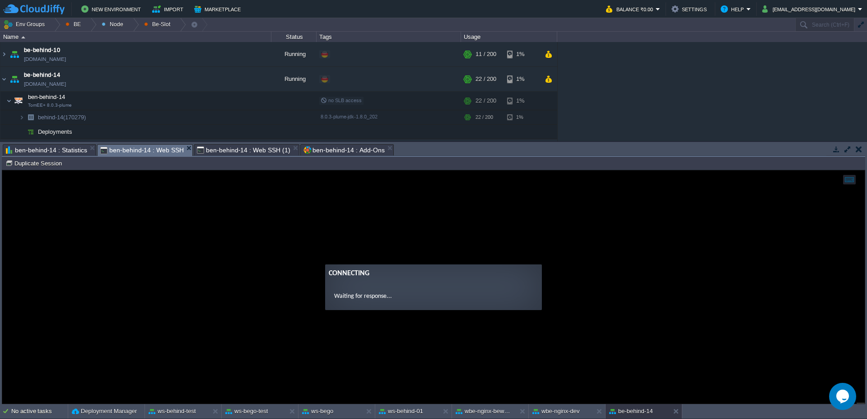
click at [232, 149] on span "ben-behind-14 : Web SSH (1)" at bounding box center [243, 150] width 93 height 11
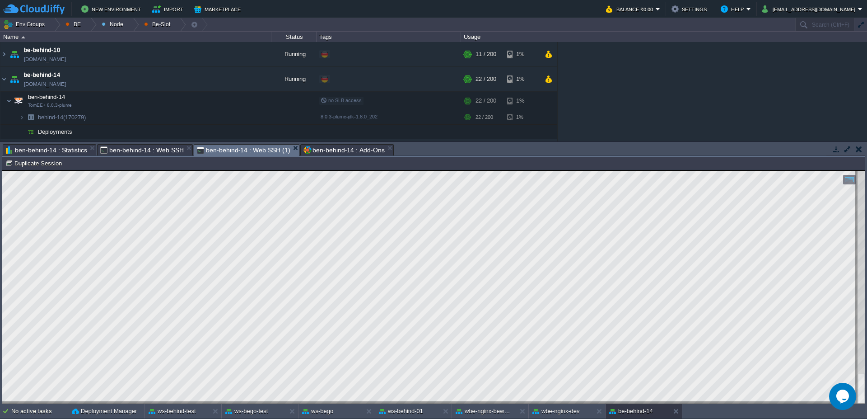
click at [34, 150] on span "ben-behind-14 : Statistics" at bounding box center [46, 150] width 81 height 11
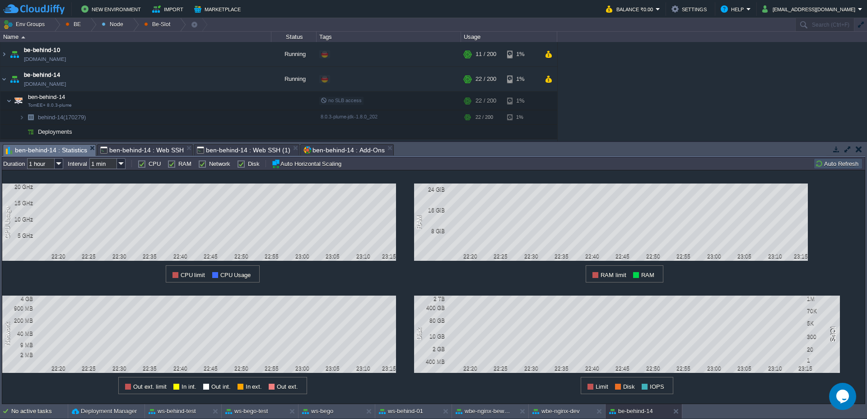
click at [829, 163] on button "Auto Refresh" at bounding box center [838, 163] width 46 height 8
click at [830, 164] on button "Auto Refresh" at bounding box center [838, 163] width 46 height 8
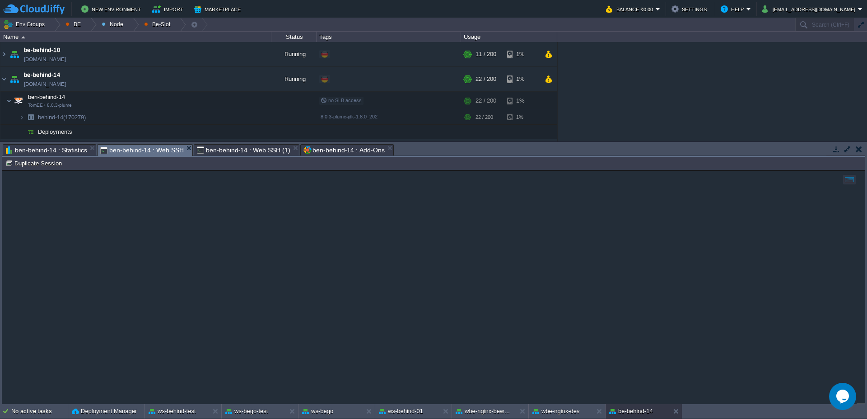
click at [135, 151] on span "ben-behind-14 : Web SSH" at bounding box center [142, 150] width 84 height 11
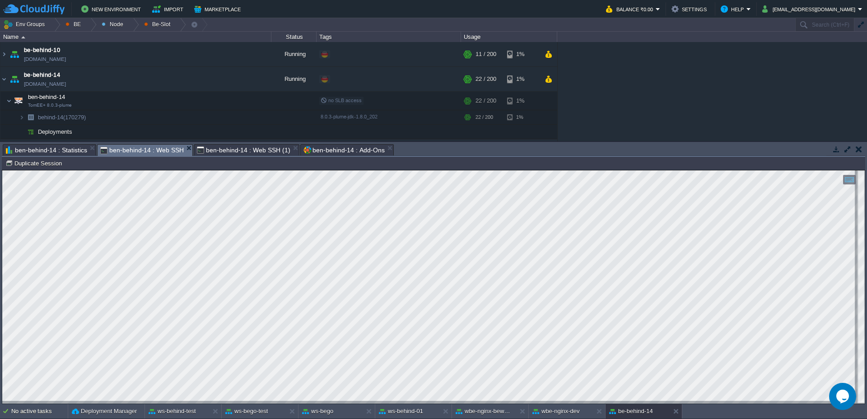
scroll to position [1, 133]
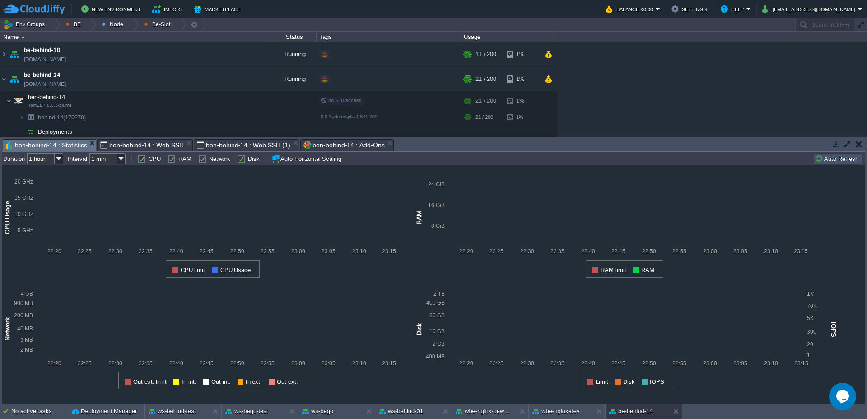
click at [45, 149] on span "ben-behind-14 : Statistics" at bounding box center [46, 145] width 81 height 11
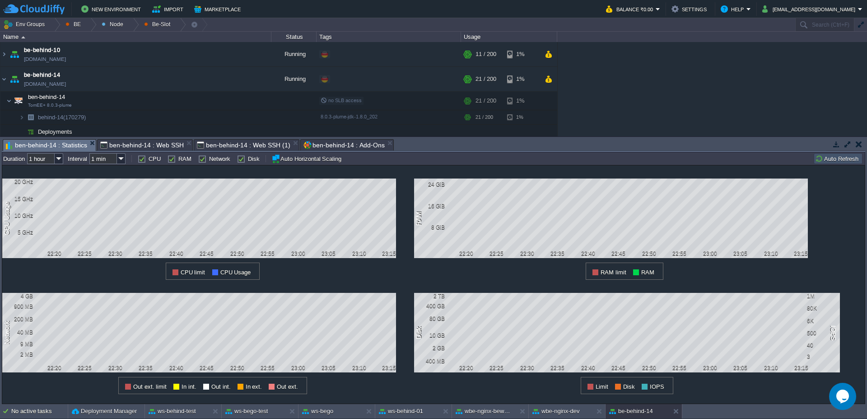
click at [844, 156] on button "Auto Refresh" at bounding box center [838, 158] width 46 height 8
click at [146, 141] on span "ben-behind-14 : Web SSH" at bounding box center [142, 145] width 84 height 11
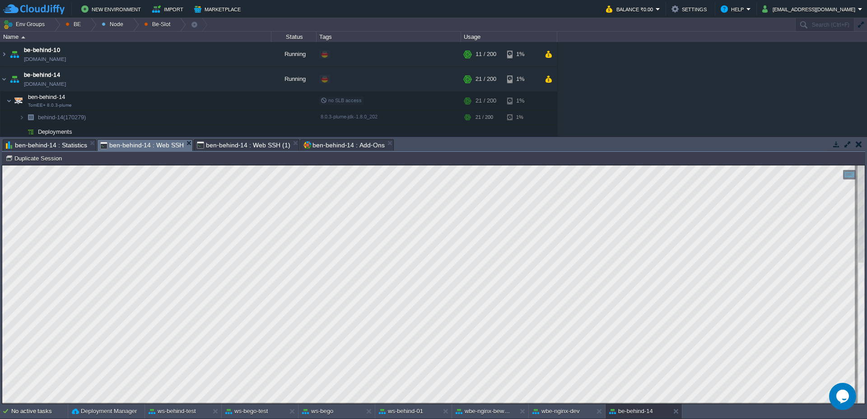
scroll to position [1, 32]
click at [65, 143] on span "ben-behind-14 : Statistics" at bounding box center [46, 145] width 81 height 11
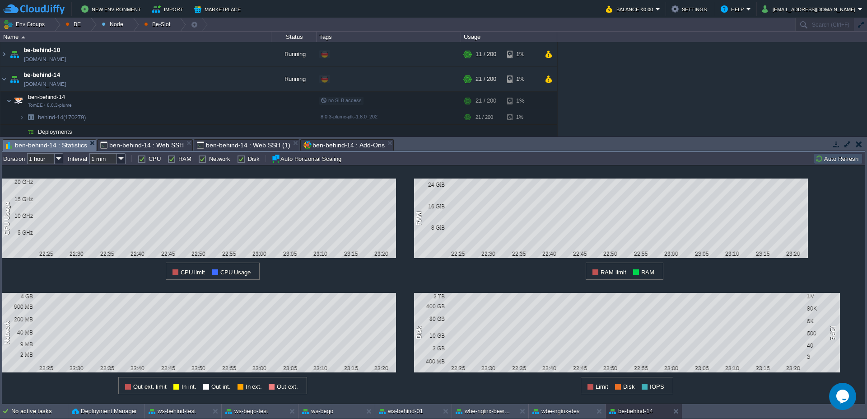
click at [843, 160] on button "Auto Refresh" at bounding box center [838, 158] width 46 height 8
click at [835, 164] on div "behind-14 (170279) Duration 1 hour Interval 1 min CPU RAM Network Disk Auto Hor…" at bounding box center [433, 158] width 863 height 13
click at [838, 158] on button "Auto Refresh" at bounding box center [838, 158] width 46 height 8
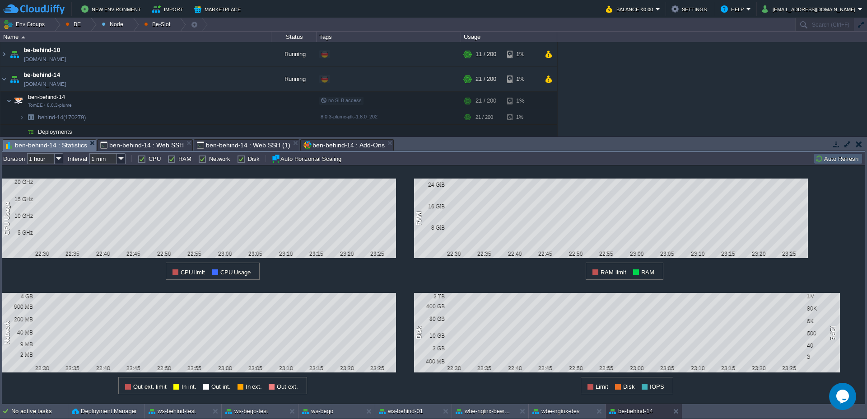
click at [838, 158] on button "Auto Refresh" at bounding box center [838, 158] width 46 height 8
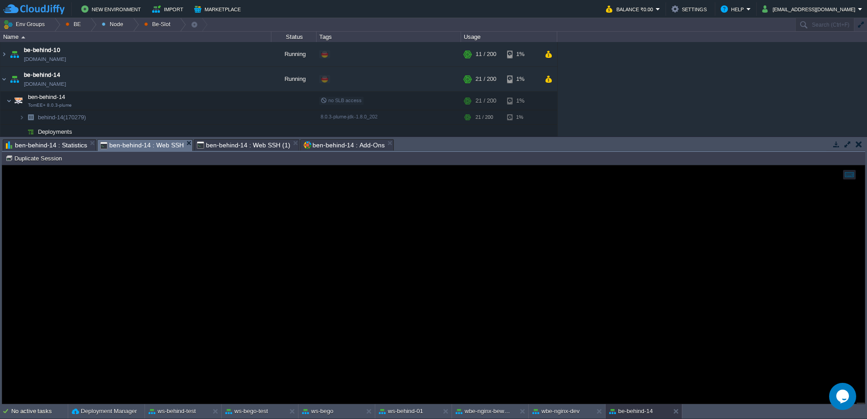
click at [140, 140] on span "ben-behind-14 : Web SSH" at bounding box center [142, 145] width 84 height 11
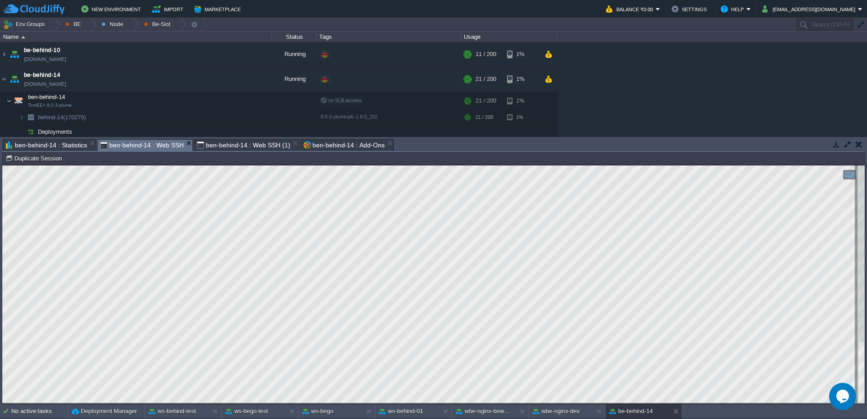
type textarea "jmap -clstats"
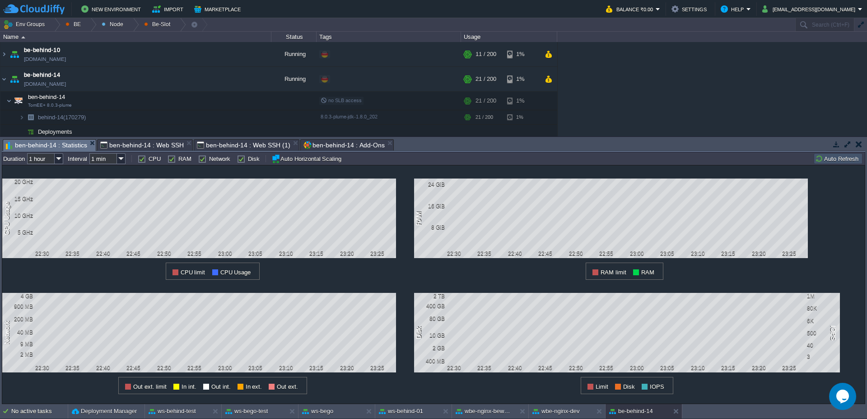
click at [57, 147] on span "ben-behind-14 : Statistics" at bounding box center [46, 145] width 81 height 11
click at [830, 160] on button "Auto Refresh" at bounding box center [838, 158] width 46 height 8
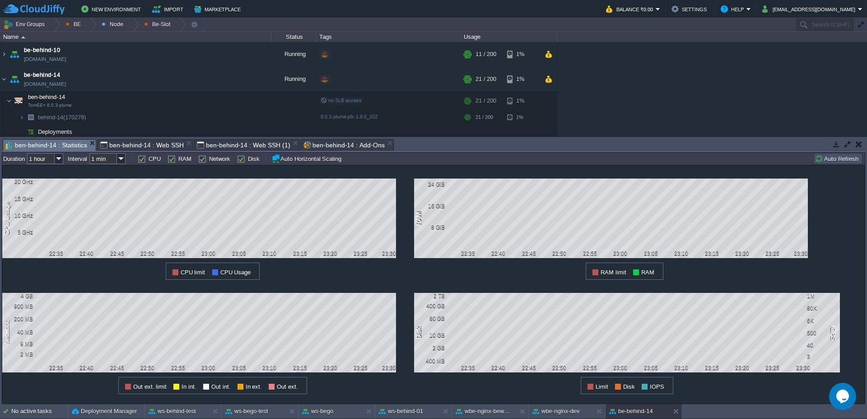
click at [830, 160] on button "Auto Refresh" at bounding box center [838, 158] width 46 height 8
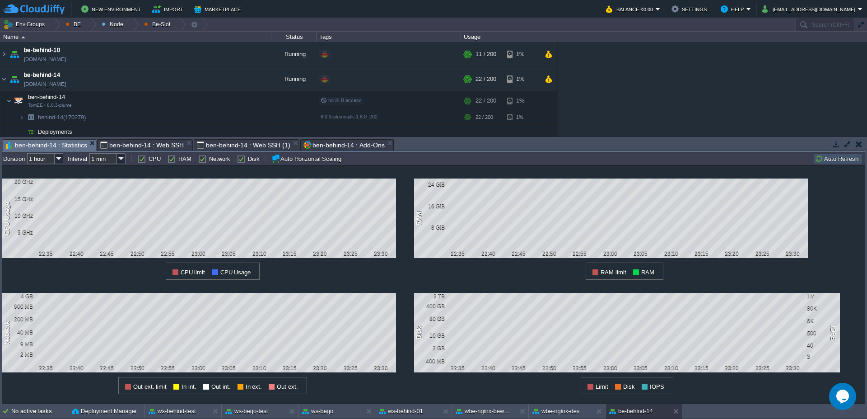
click at [843, 165] on div "1 CPU Usage 20 GHz 15 GHz 10 GHz 5 GHz 22:35 22:40 22:45 22:50 22:55 23:00 23:0…" at bounding box center [433, 284] width 863 height 239
click at [843, 159] on button "Auto Refresh" at bounding box center [838, 158] width 46 height 8
click at [153, 146] on span "ben-behind-14 : Web SSH" at bounding box center [142, 145] width 84 height 11
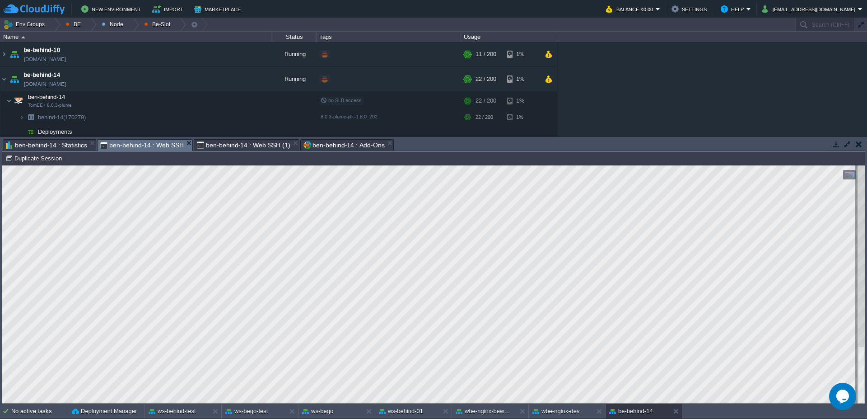
click at [244, 142] on span "ben-behind-14 : Web SSH (1)" at bounding box center [243, 145] width 93 height 11
click at [67, 145] on span "ben-behind-14 : Statistics" at bounding box center [46, 145] width 81 height 11
